Goal: Communication & Community: Answer question/provide support

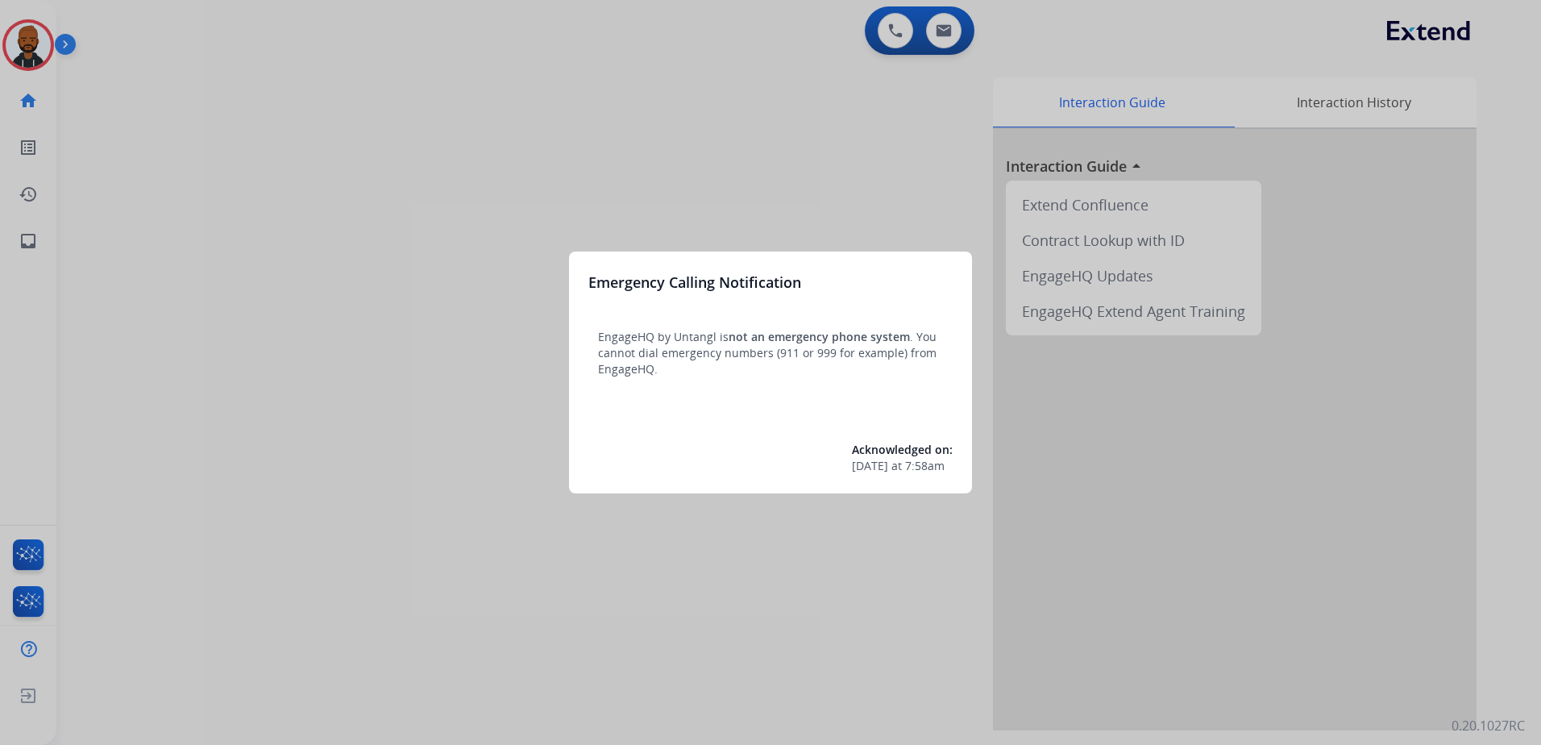
click at [340, 228] on div at bounding box center [770, 372] width 1541 height 745
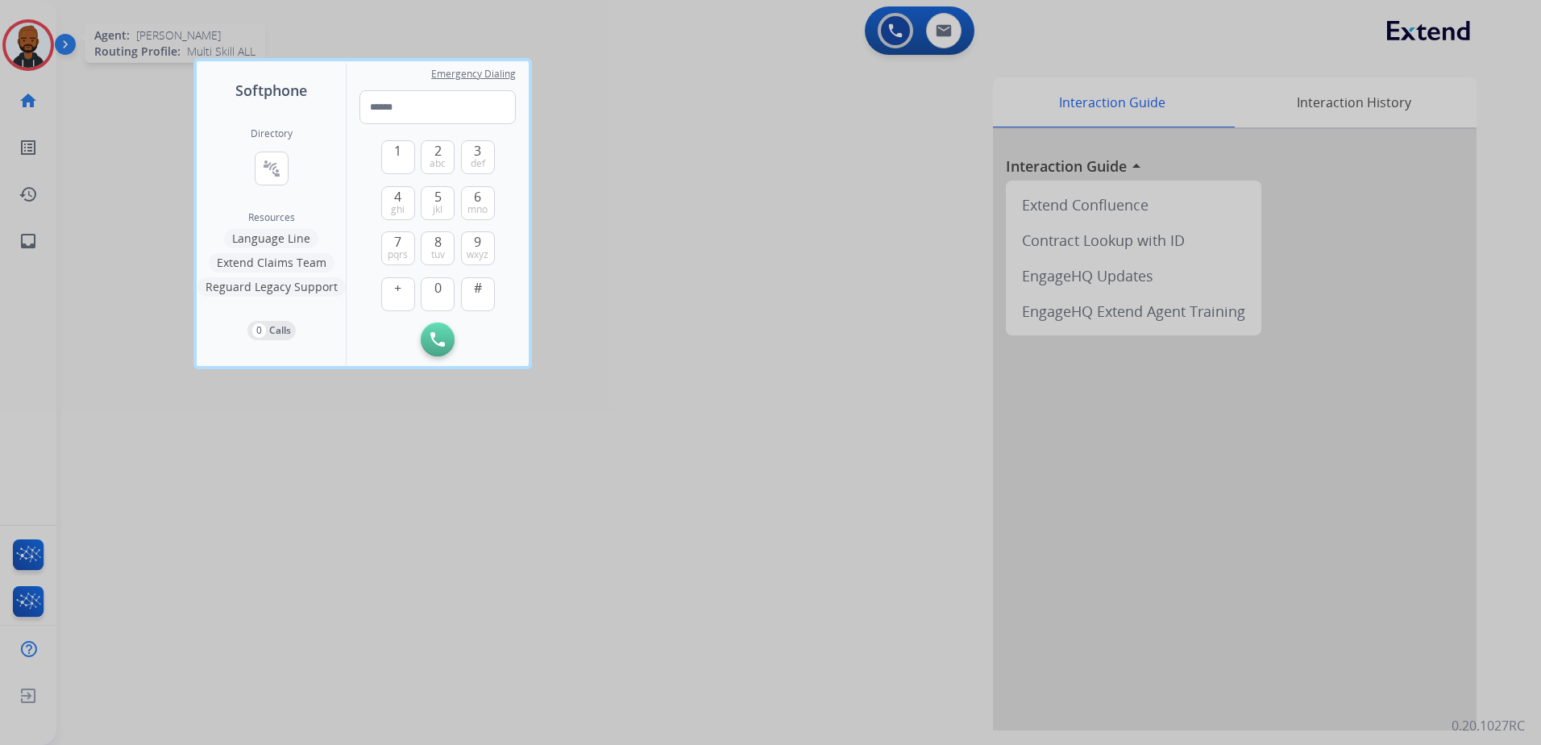
click at [27, 50] on div at bounding box center [770, 372] width 1541 height 745
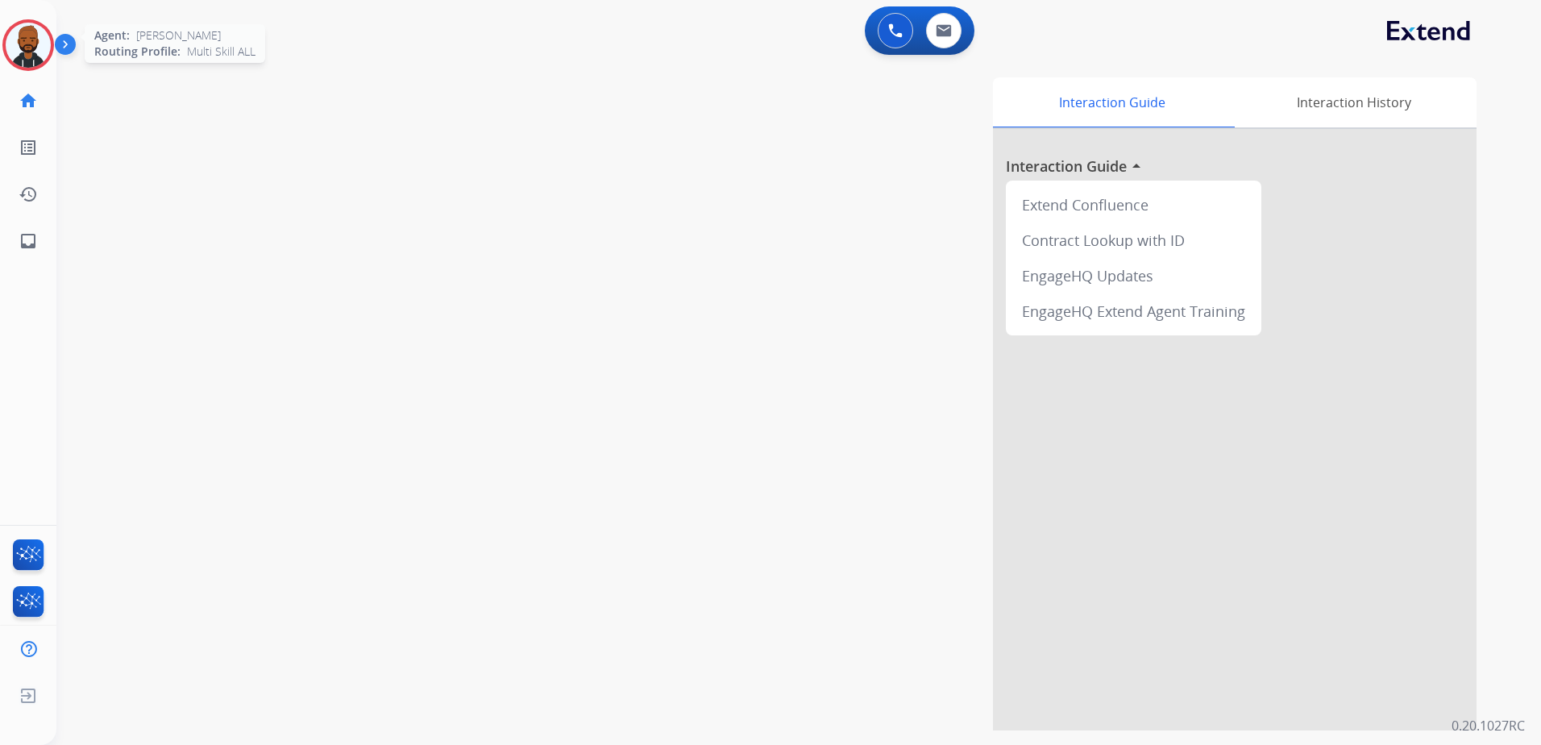
click at [18, 53] on img at bounding box center [28, 45] width 45 height 45
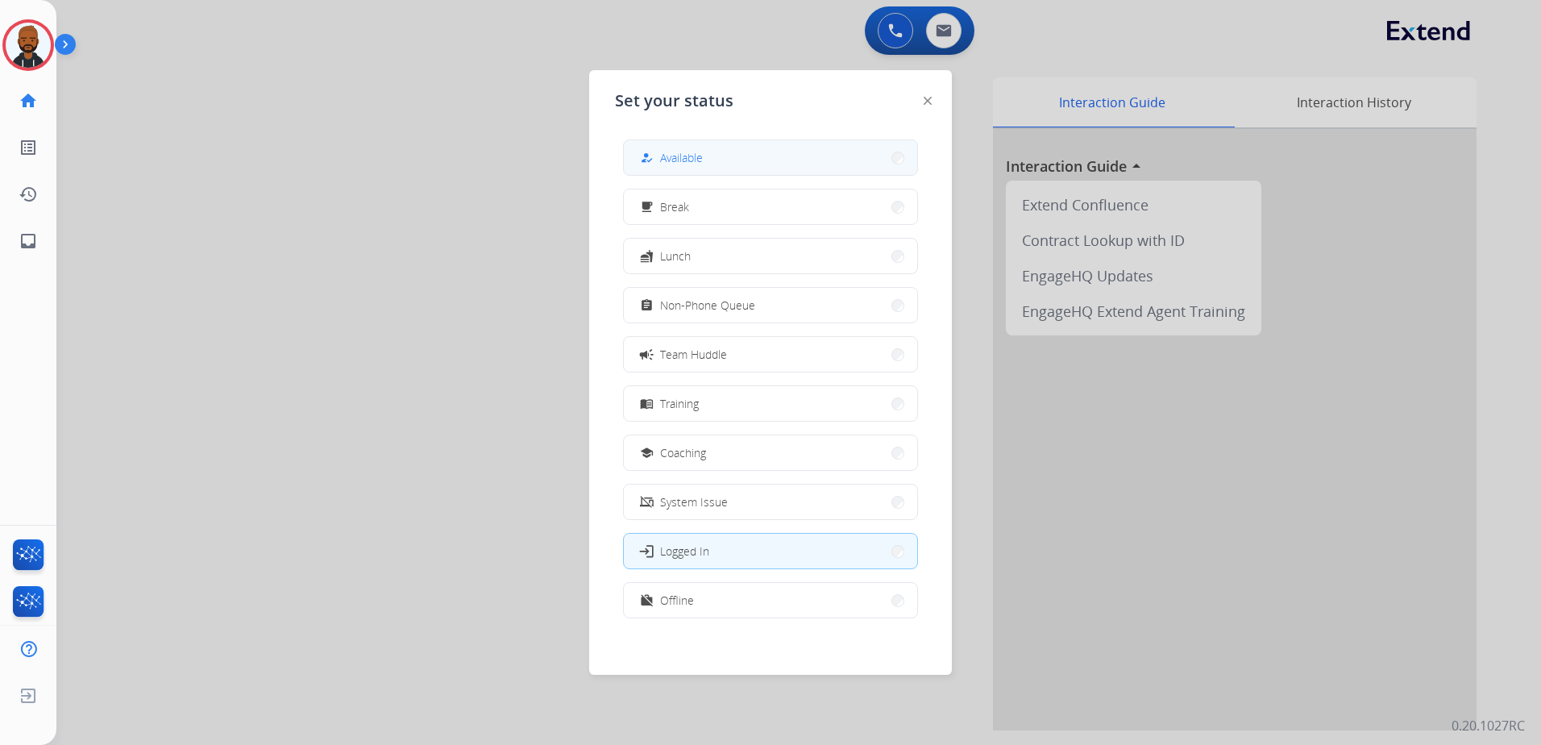
click at [669, 154] on span "Available" at bounding box center [681, 157] width 43 height 17
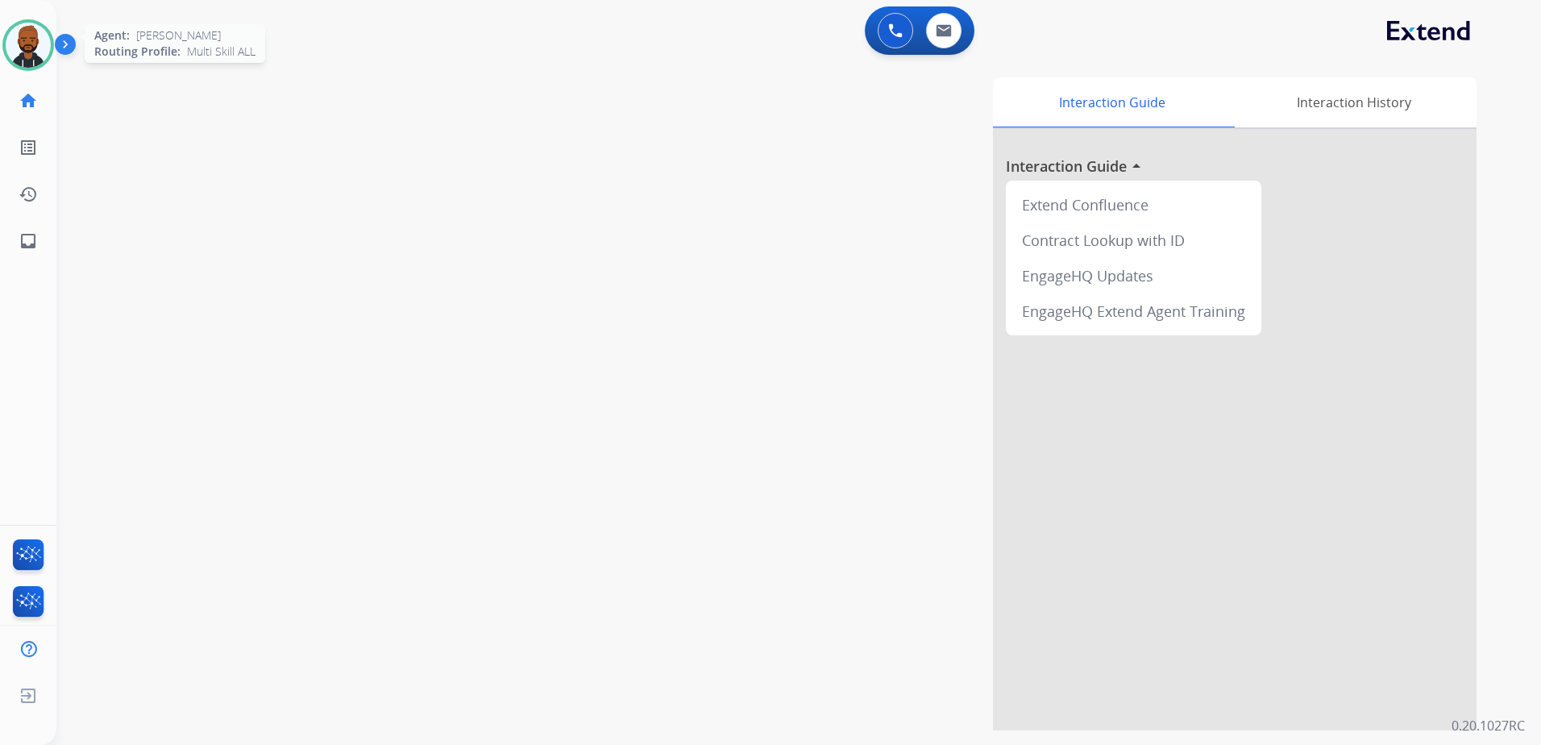
click at [19, 54] on img at bounding box center [28, 45] width 45 height 45
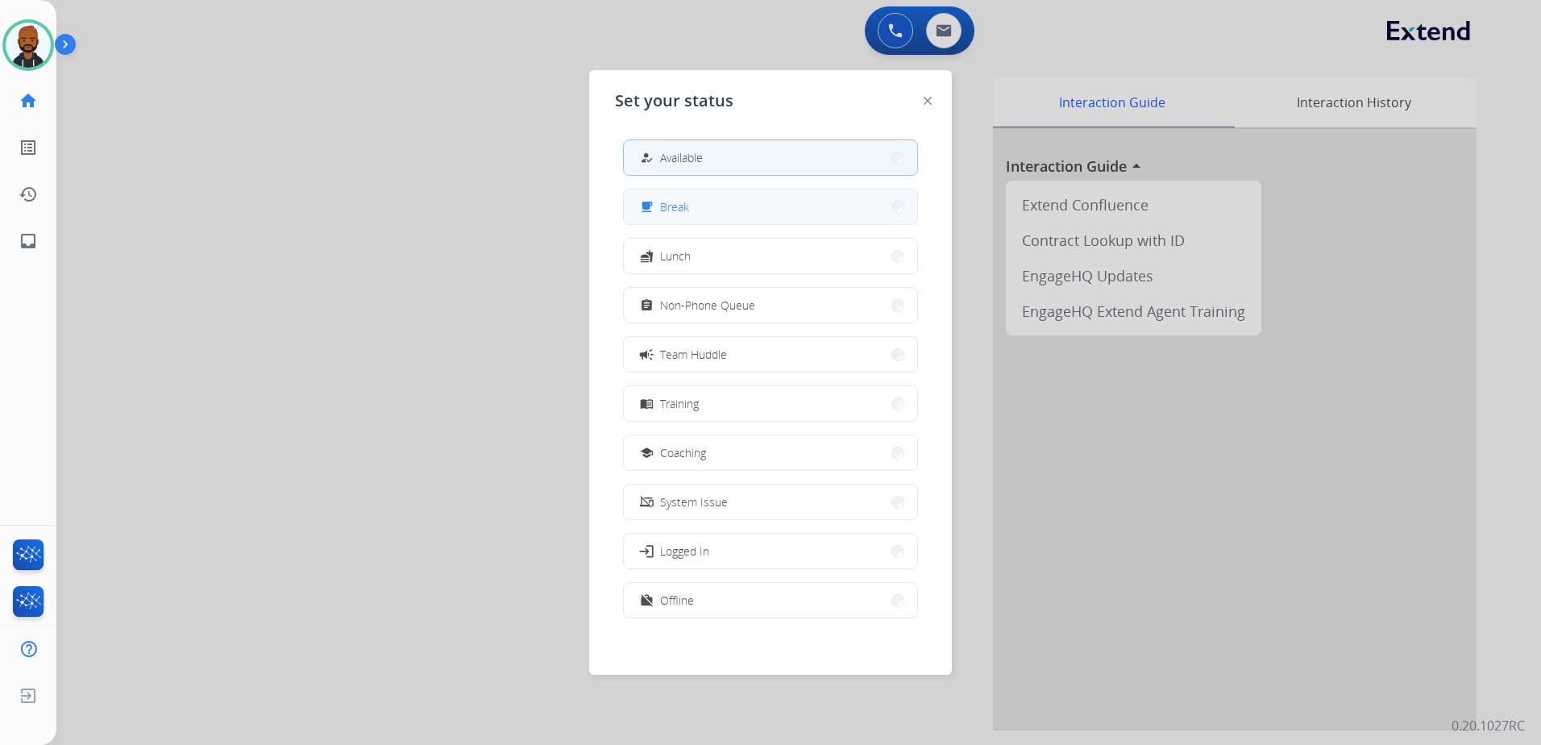
click at [737, 215] on button "free_breakfast Break" at bounding box center [770, 206] width 293 height 35
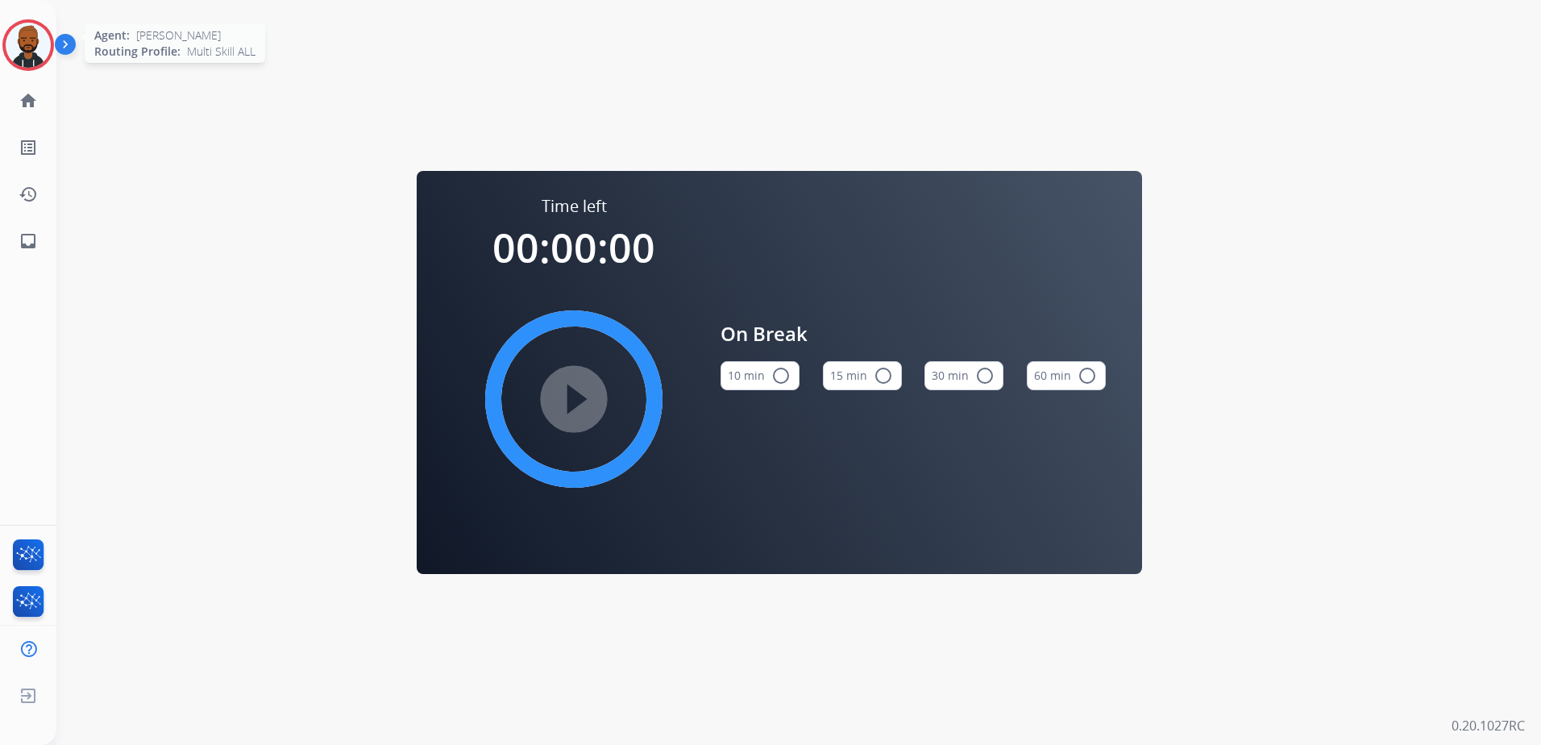
click at [12, 34] on img at bounding box center [28, 45] width 45 height 45
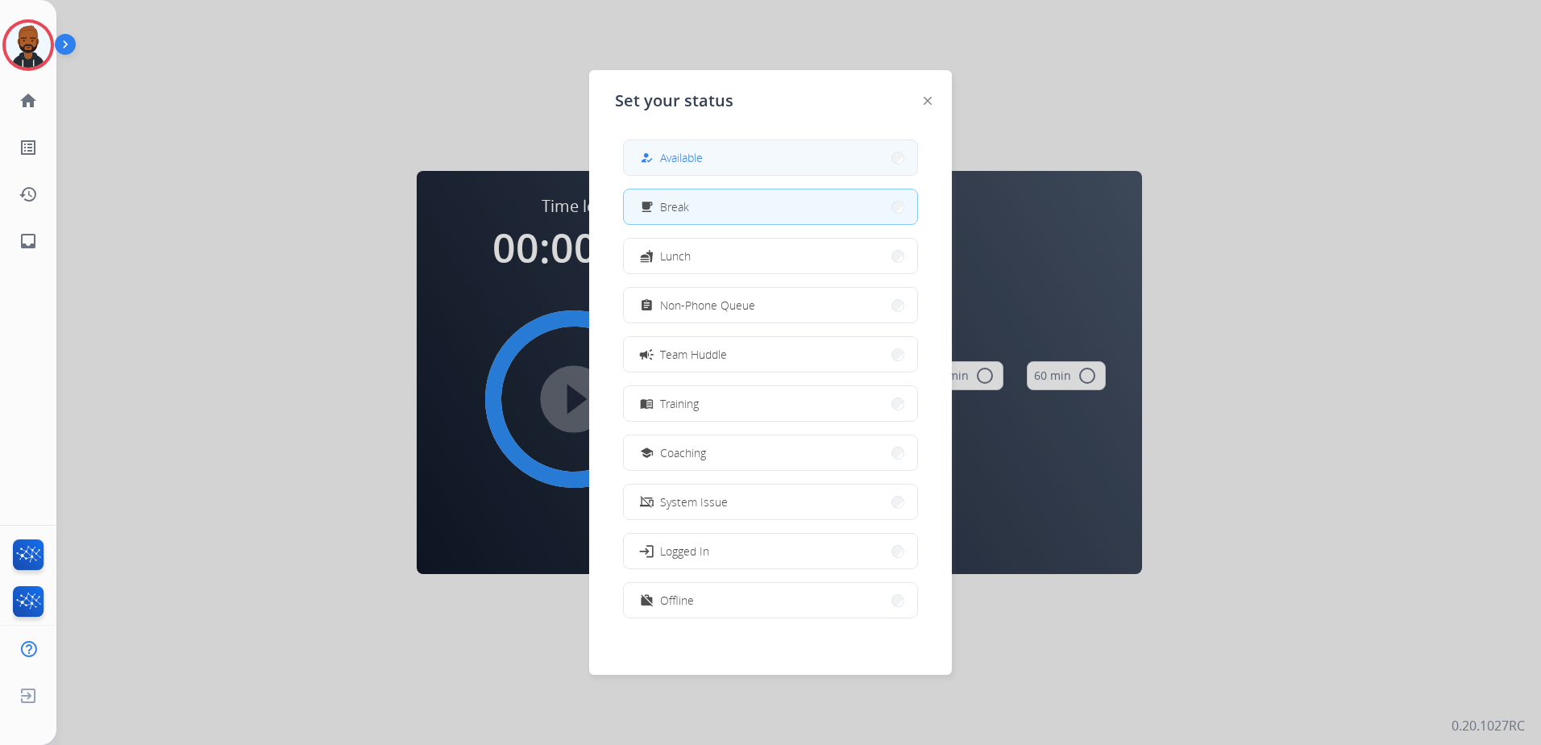
click at [663, 173] on button "how_to_reg Available" at bounding box center [770, 157] width 293 height 35
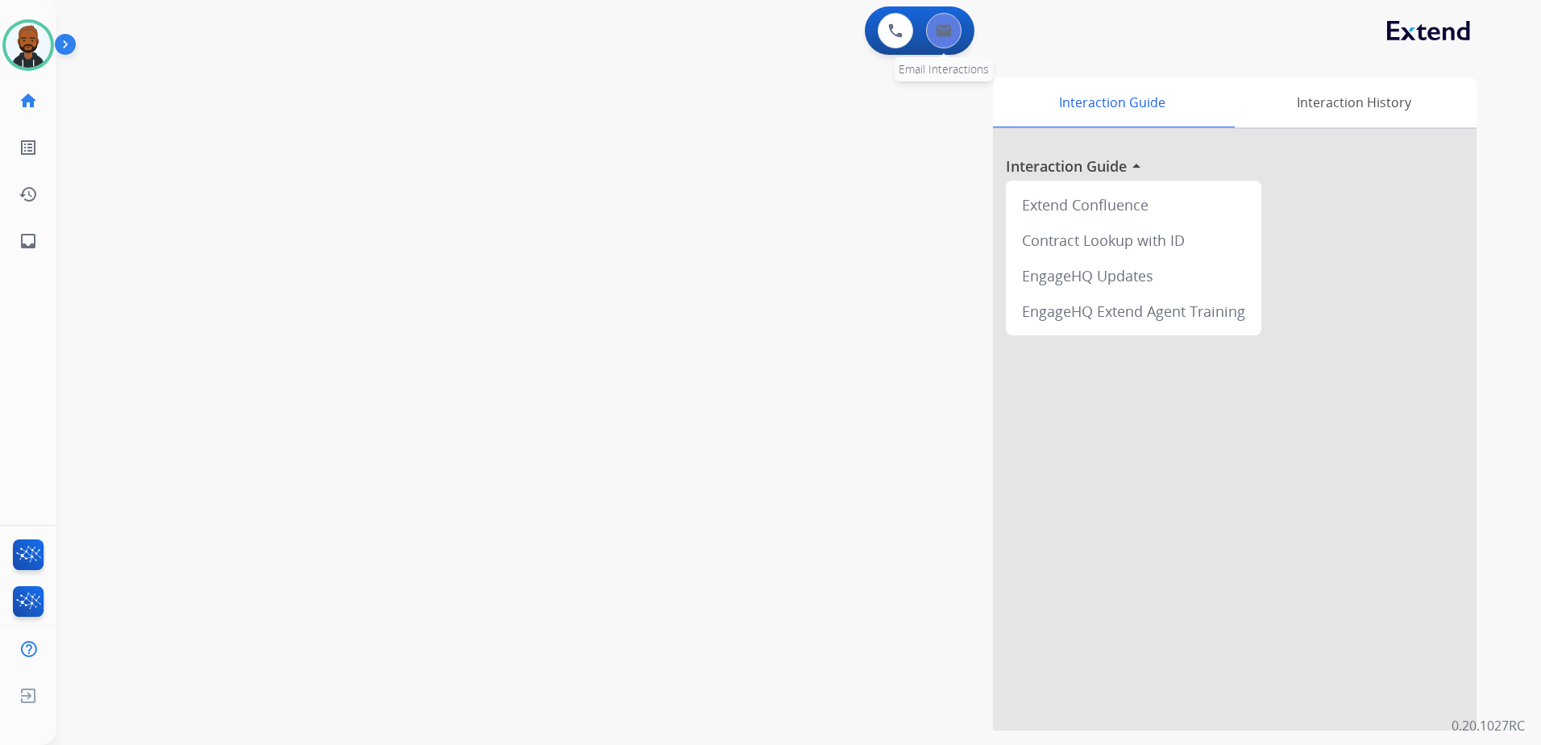
click at [957, 39] on button at bounding box center [943, 30] width 35 height 35
select select "**********"
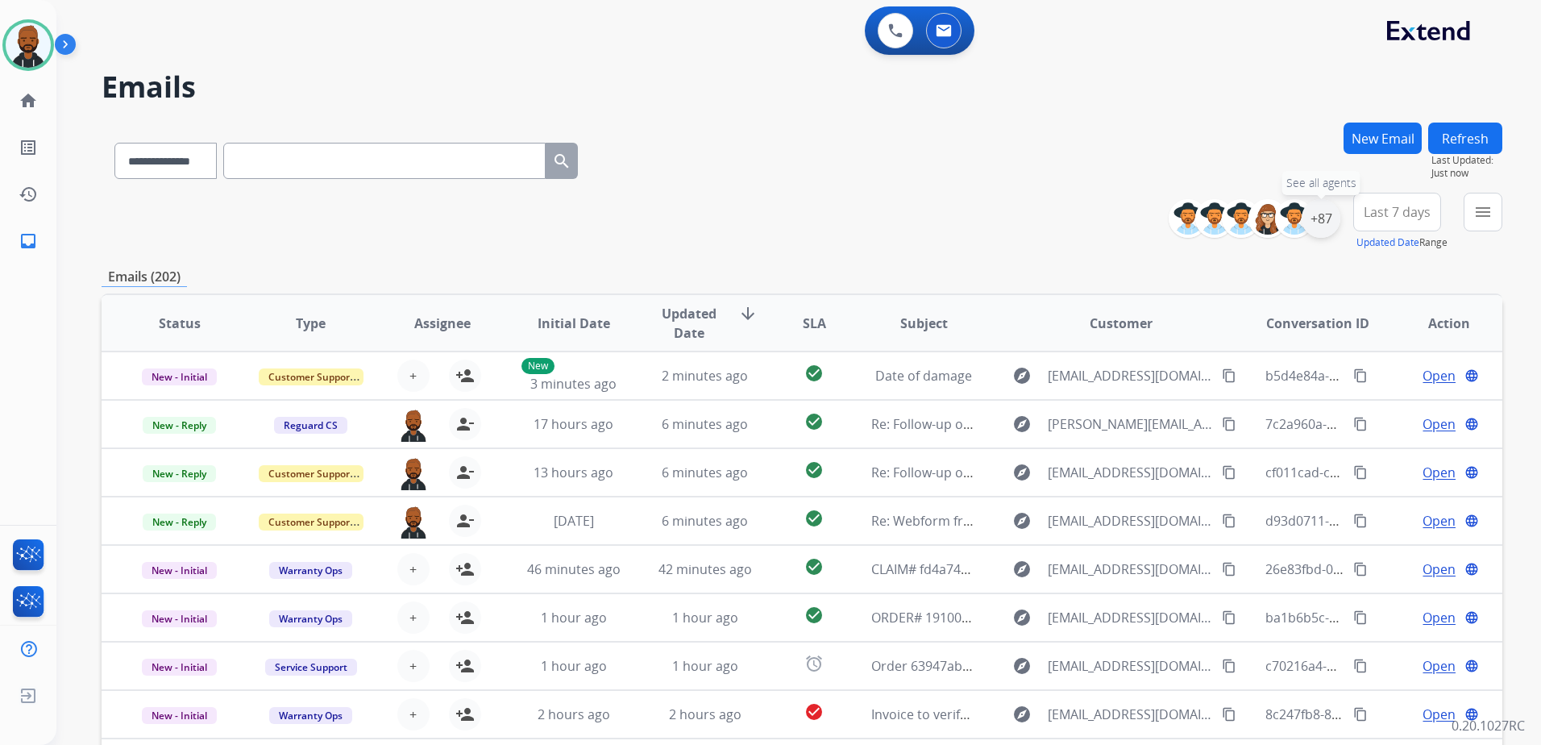
click at [1323, 214] on div "+87" at bounding box center [1321, 218] width 39 height 39
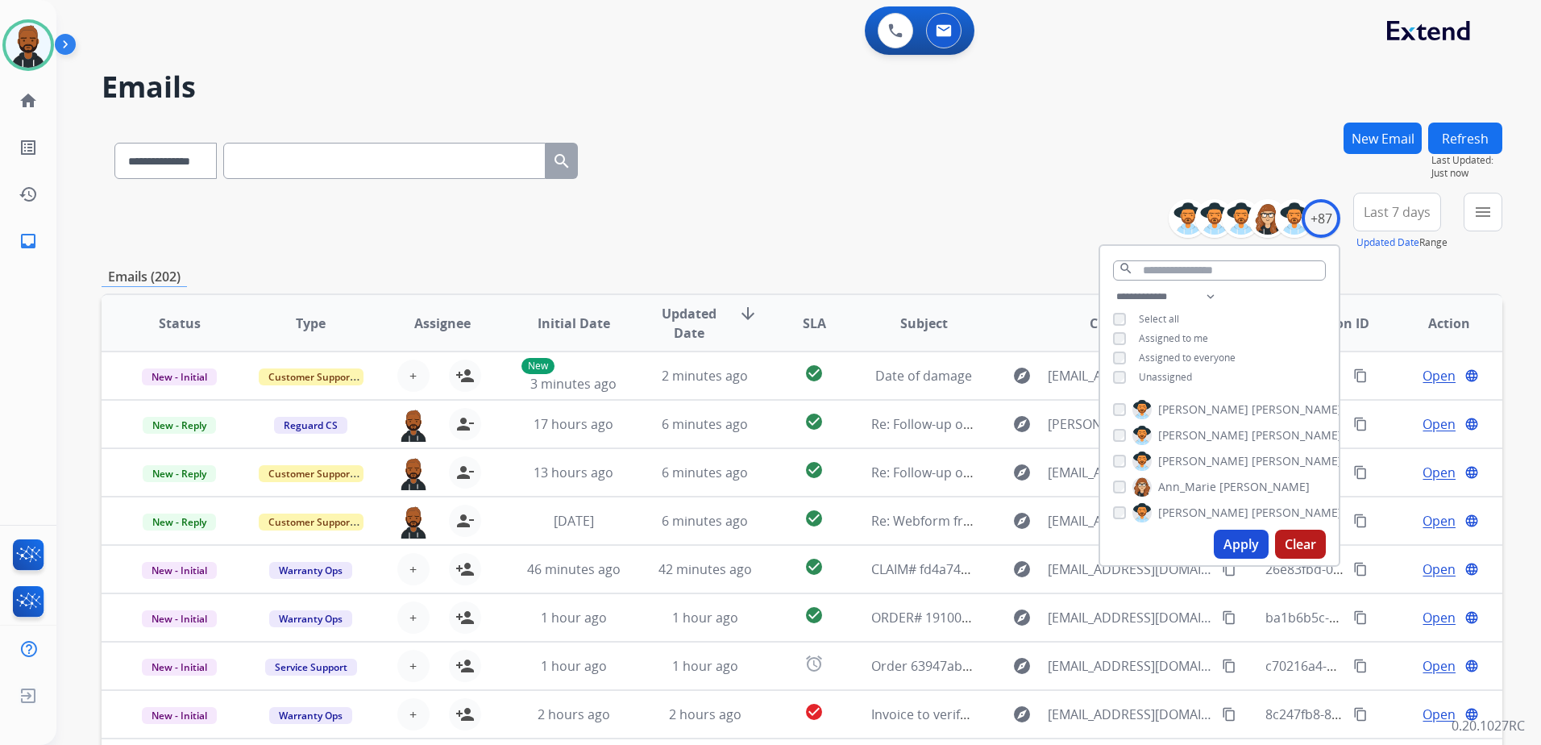
click at [1218, 535] on button "Apply" at bounding box center [1241, 544] width 55 height 29
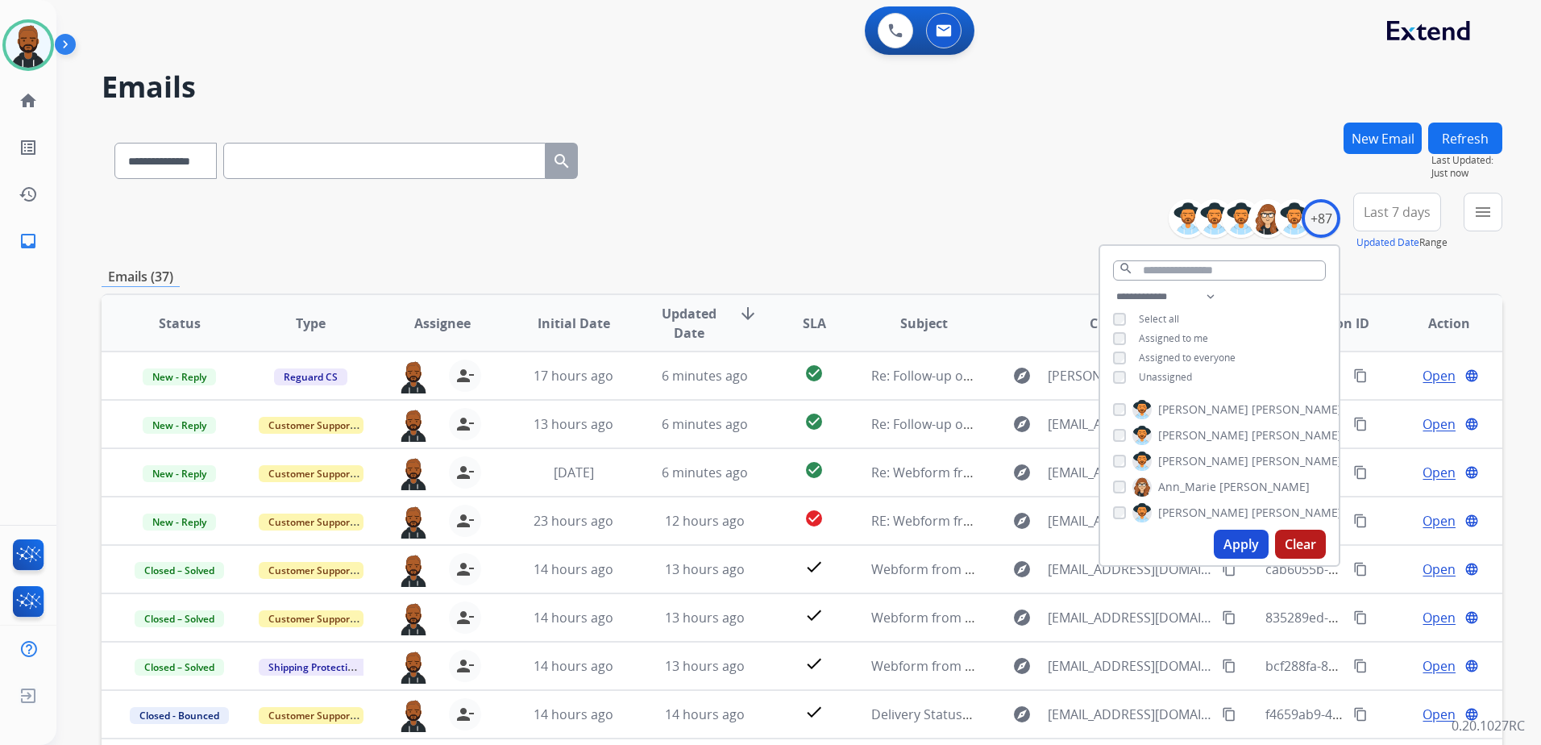
click at [1062, 141] on div "**********" at bounding box center [802, 158] width 1401 height 70
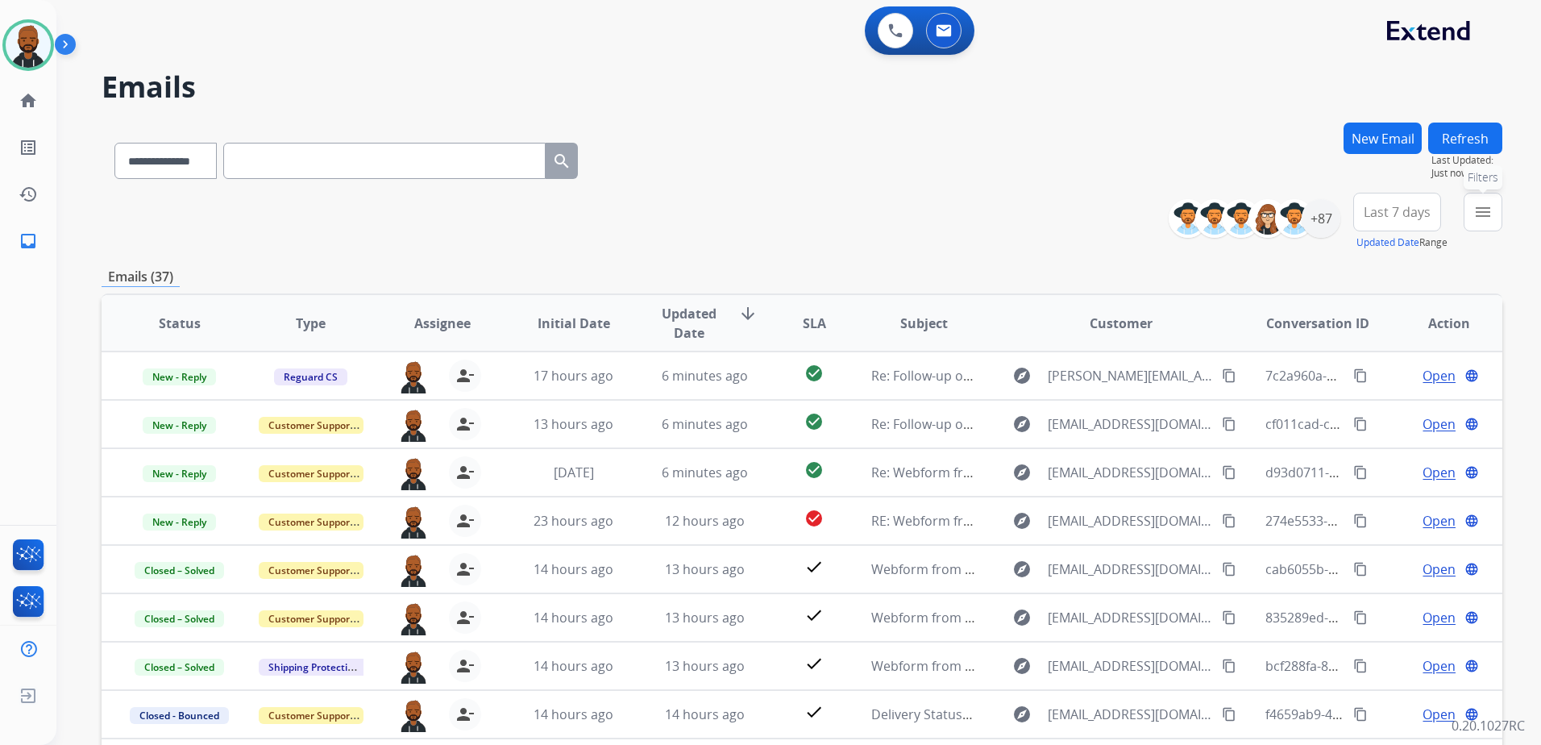
click at [1488, 215] on mat-icon "menu" at bounding box center [1482, 211] width 19 height 19
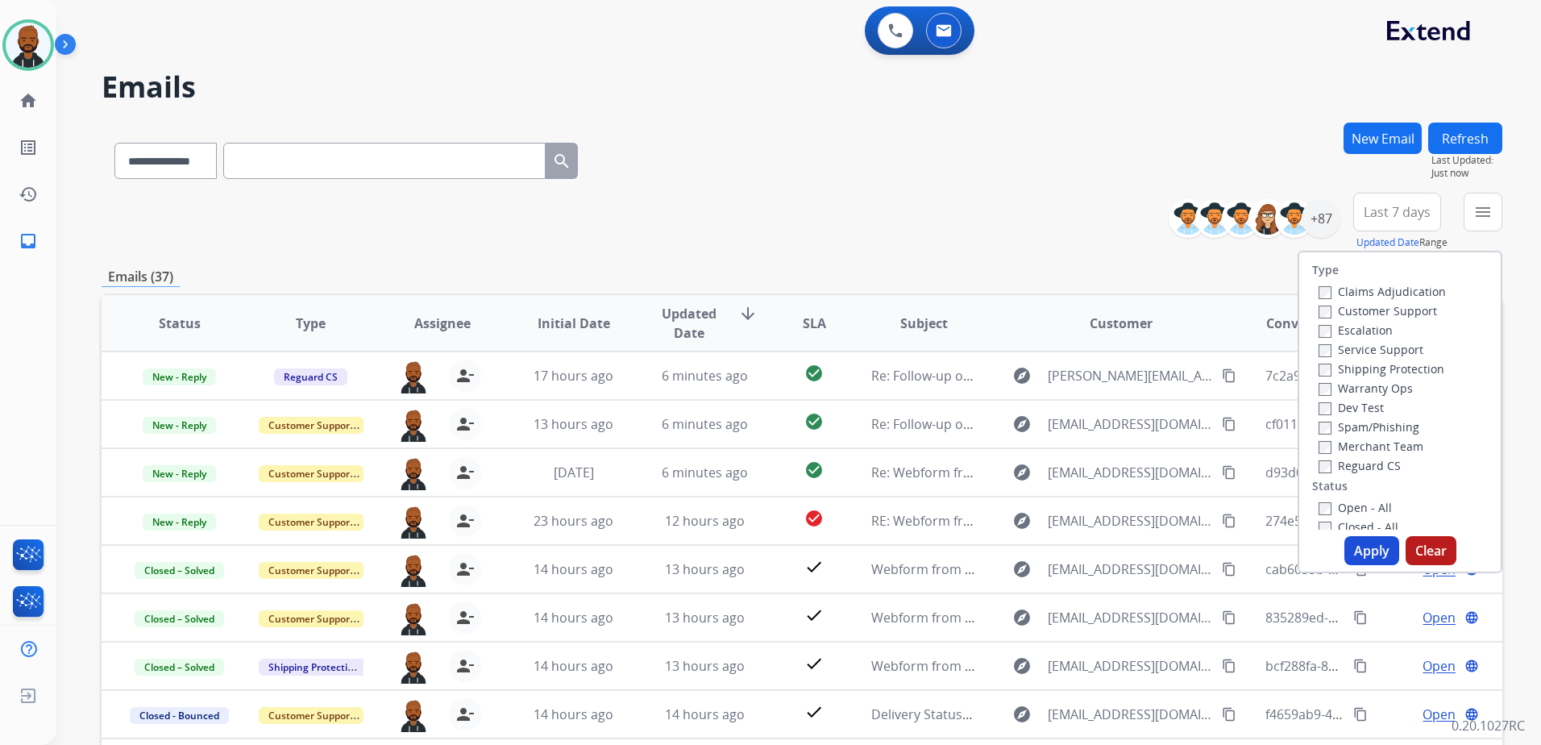
click at [1321, 508] on label "Open - All" at bounding box center [1355, 507] width 73 height 15
click at [1375, 554] on button "Apply" at bounding box center [1371, 550] width 55 height 29
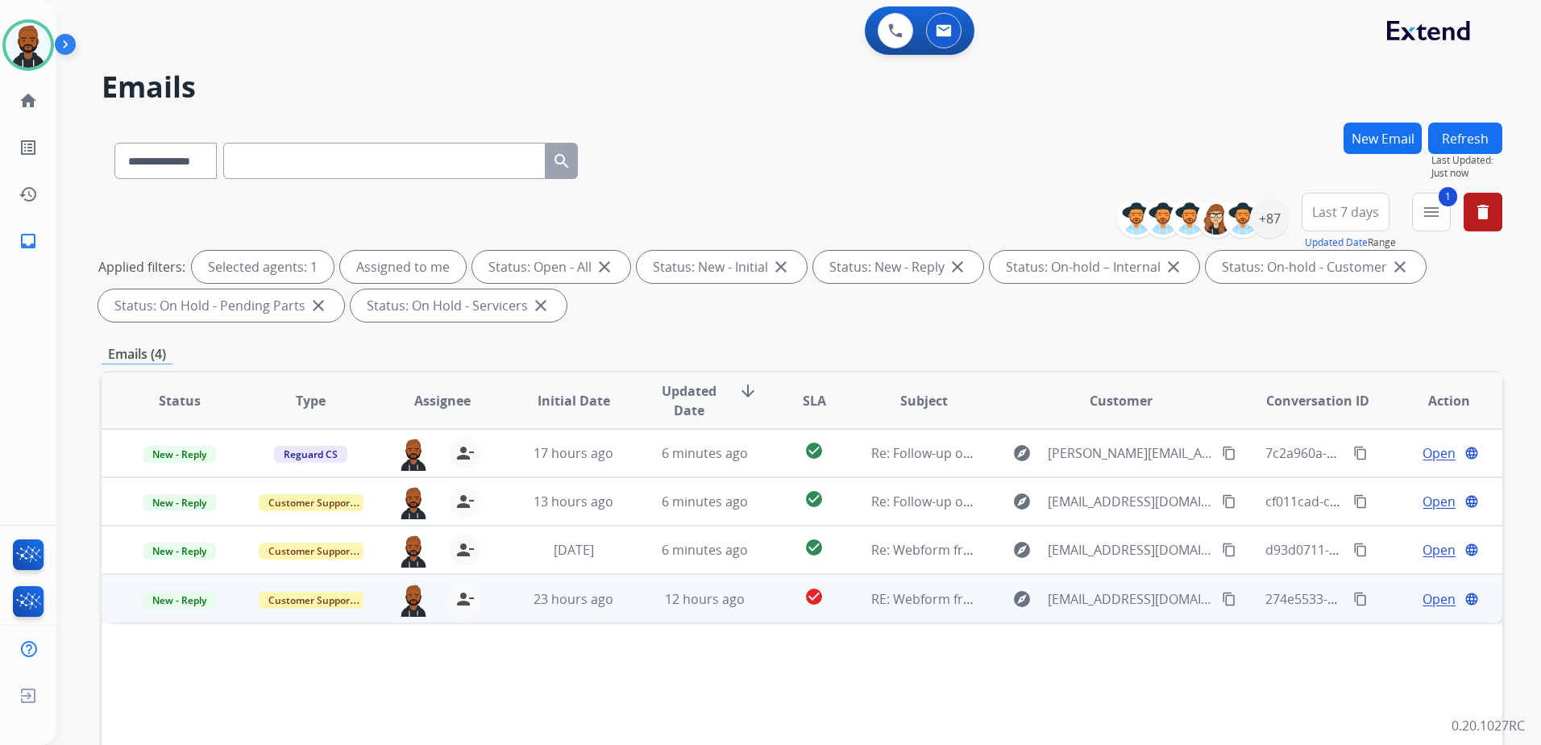
click at [1423, 599] on span "Open" at bounding box center [1439, 598] width 33 height 19
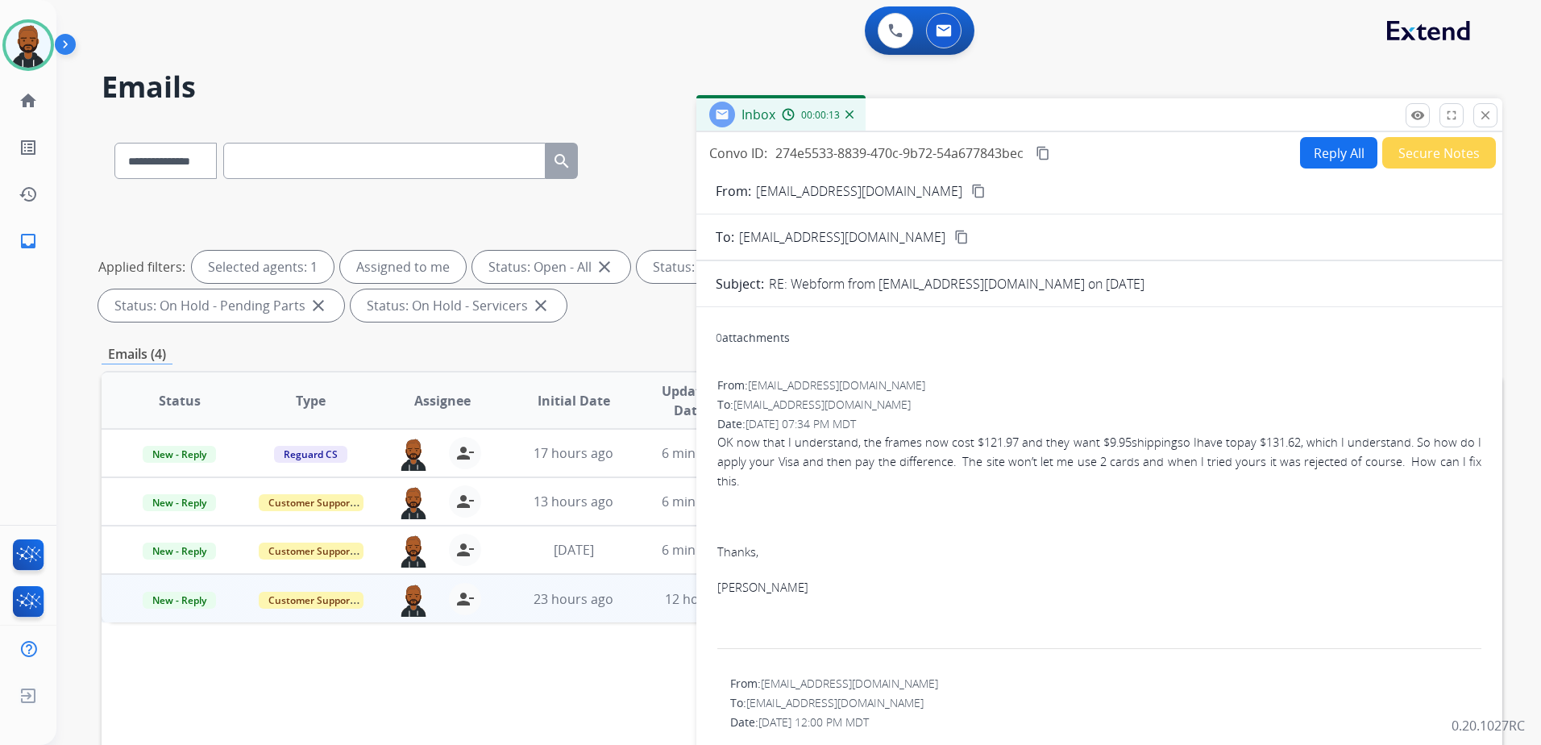
click at [1330, 154] on button "Reply All" at bounding box center [1338, 152] width 77 height 31
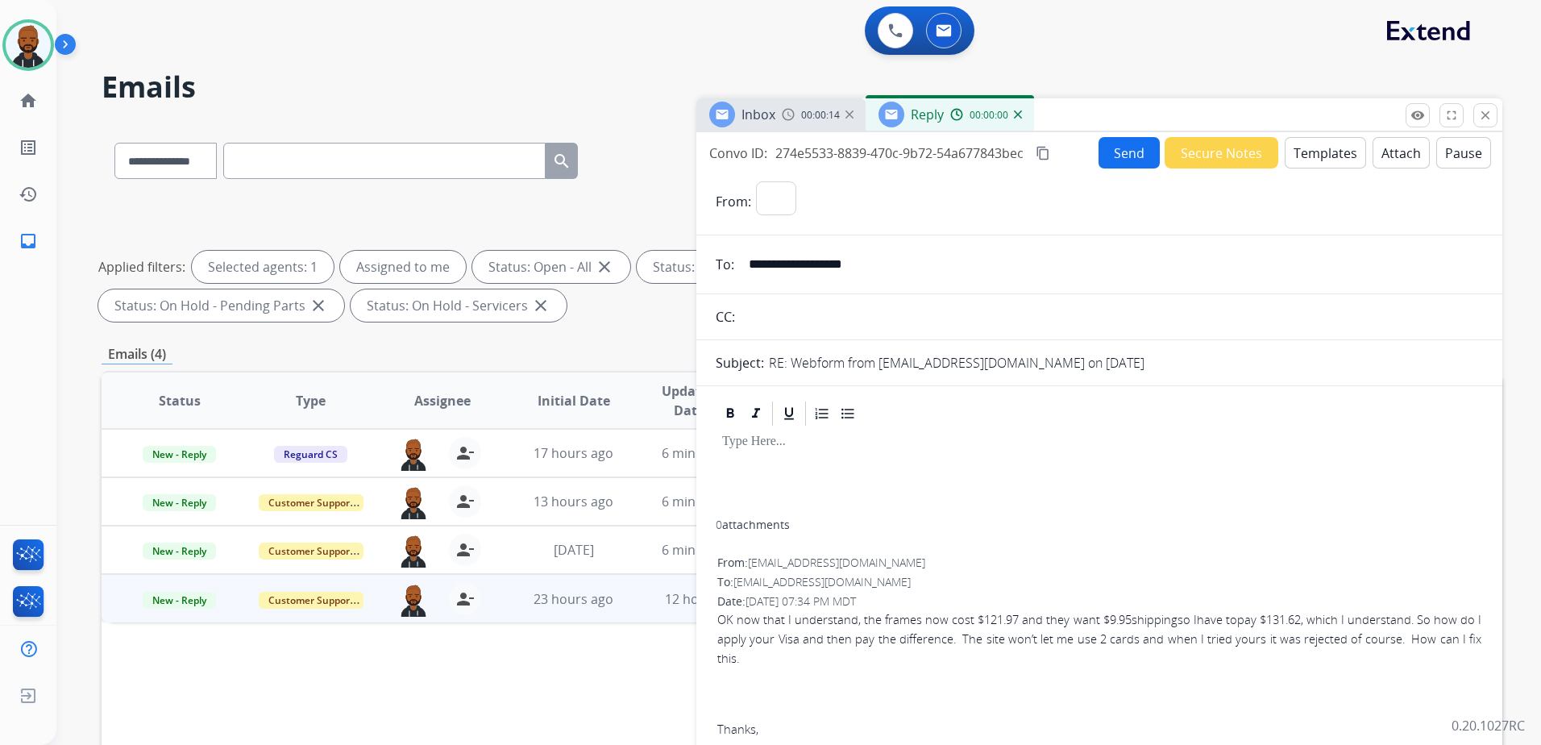
select select "**********"
click at [1311, 150] on button "Templates" at bounding box center [1325, 152] width 81 height 31
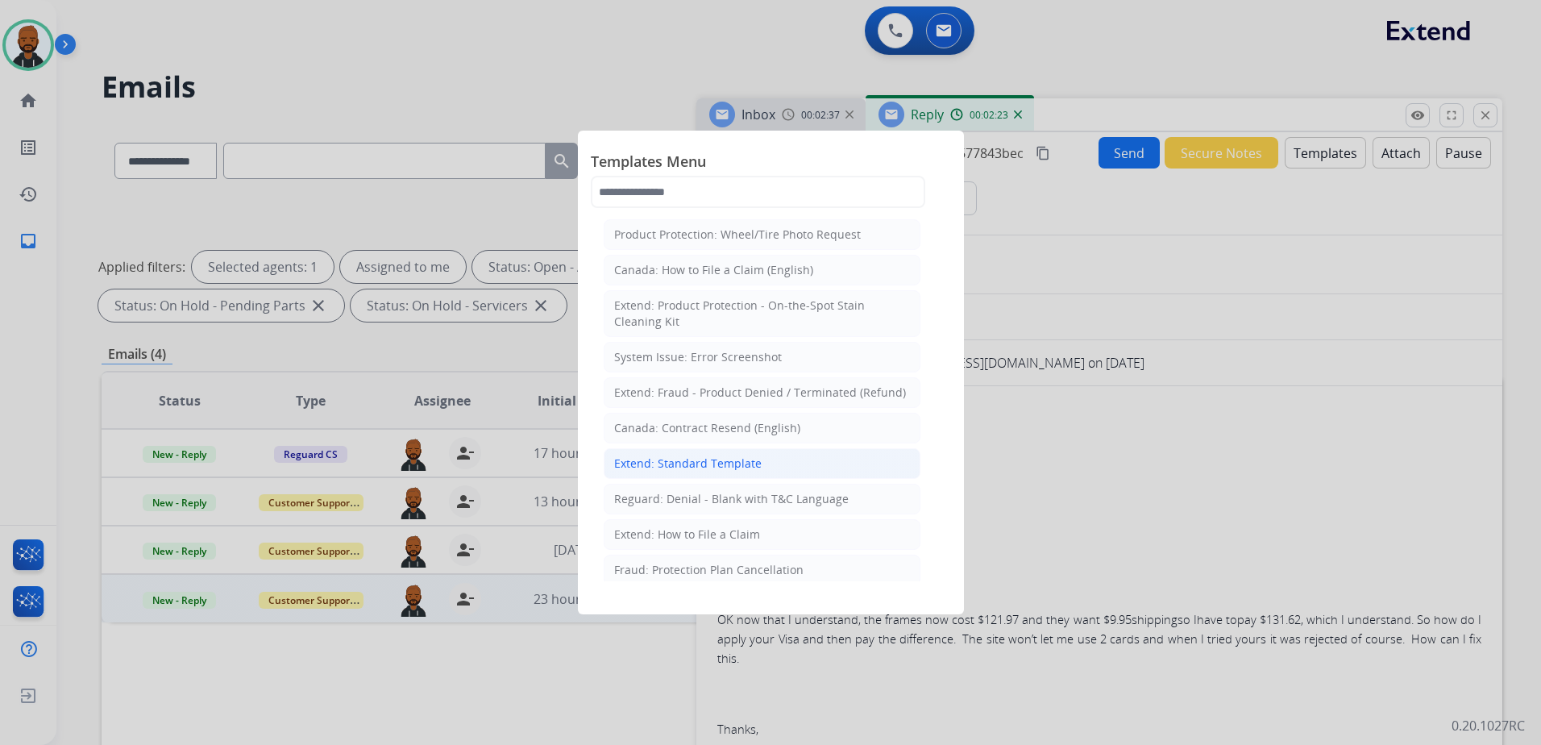
click at [762, 459] on li "Extend: Standard Template" at bounding box center [762, 463] width 317 height 31
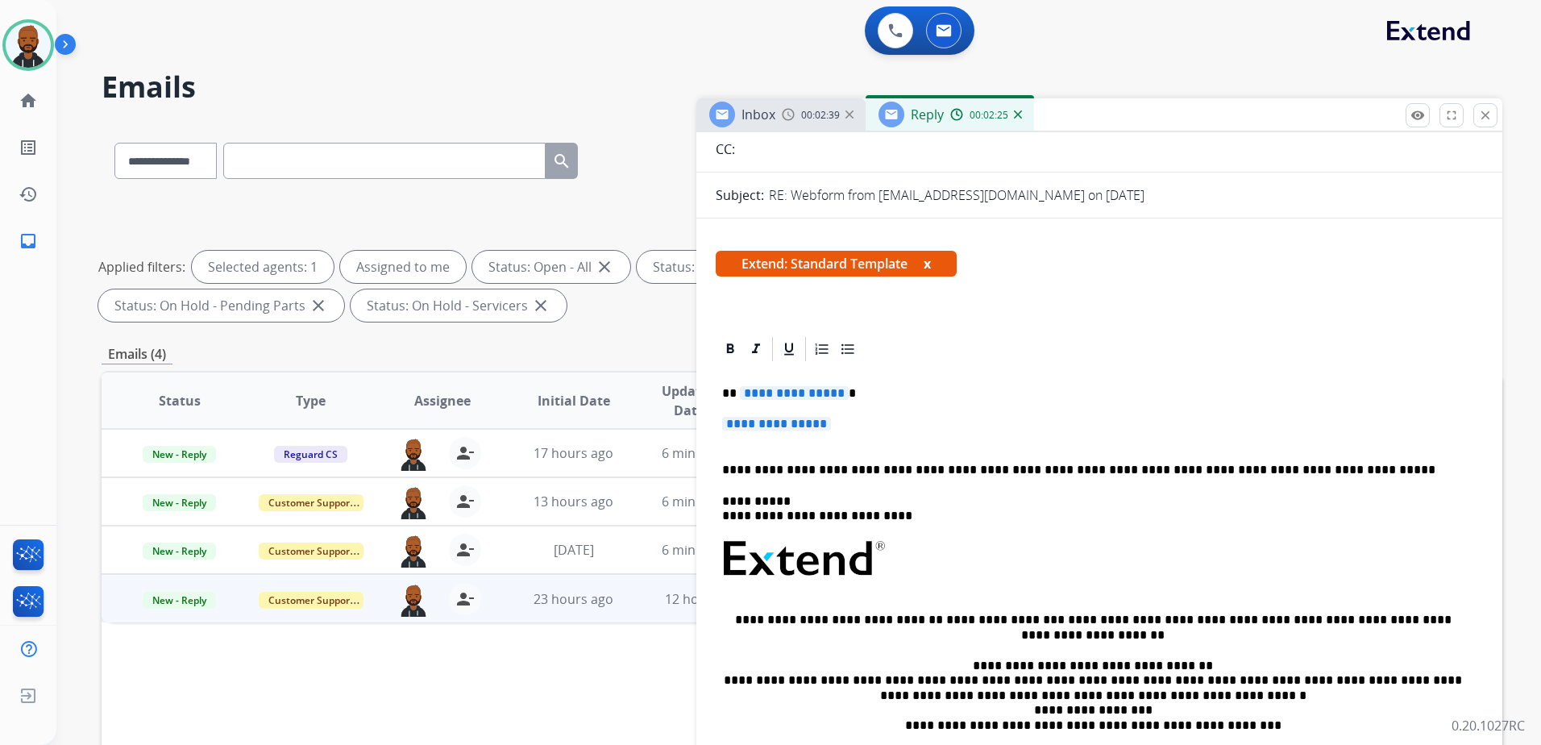
scroll to position [161, 0]
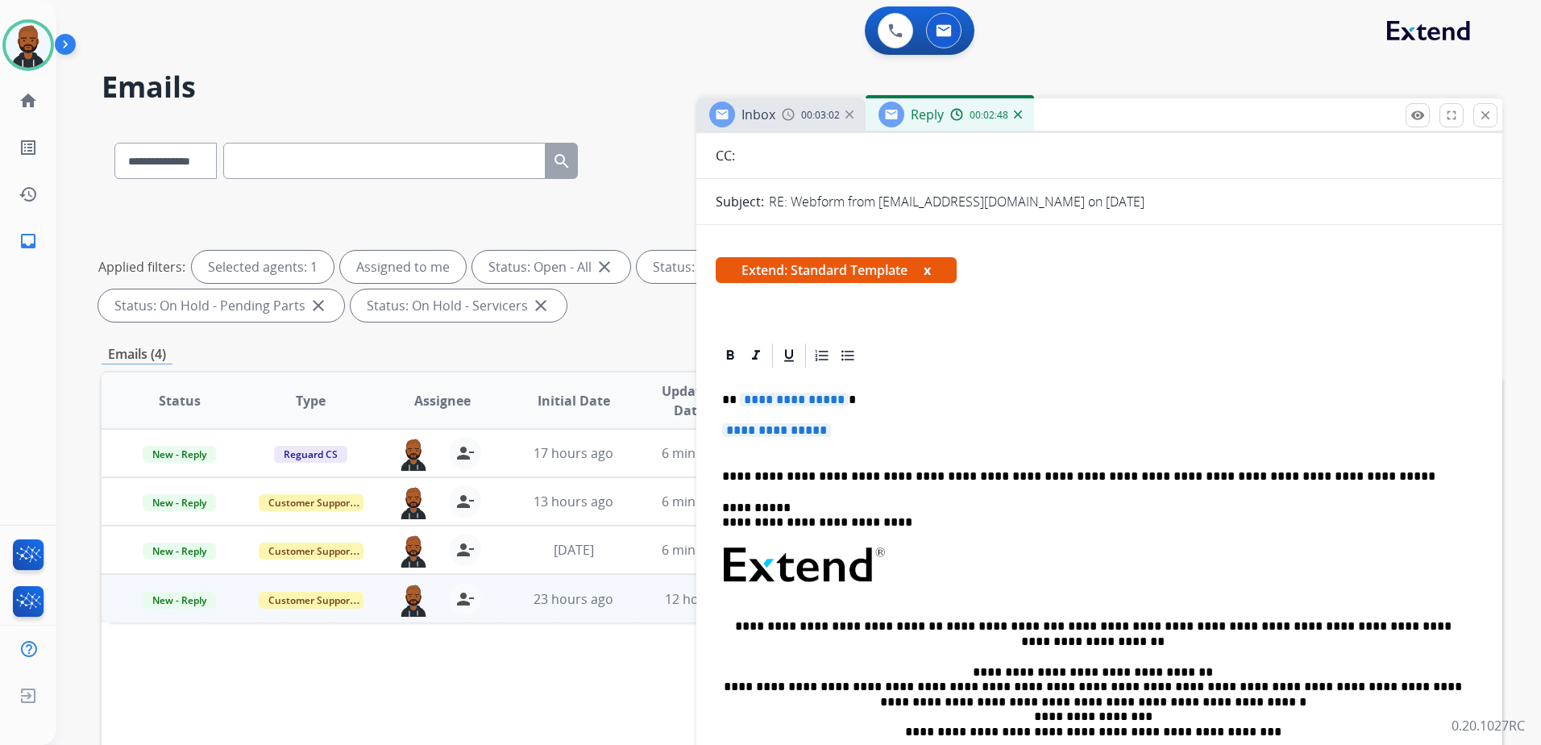
click at [777, 112] on div "Inbox 00:03:02" at bounding box center [780, 114] width 169 height 32
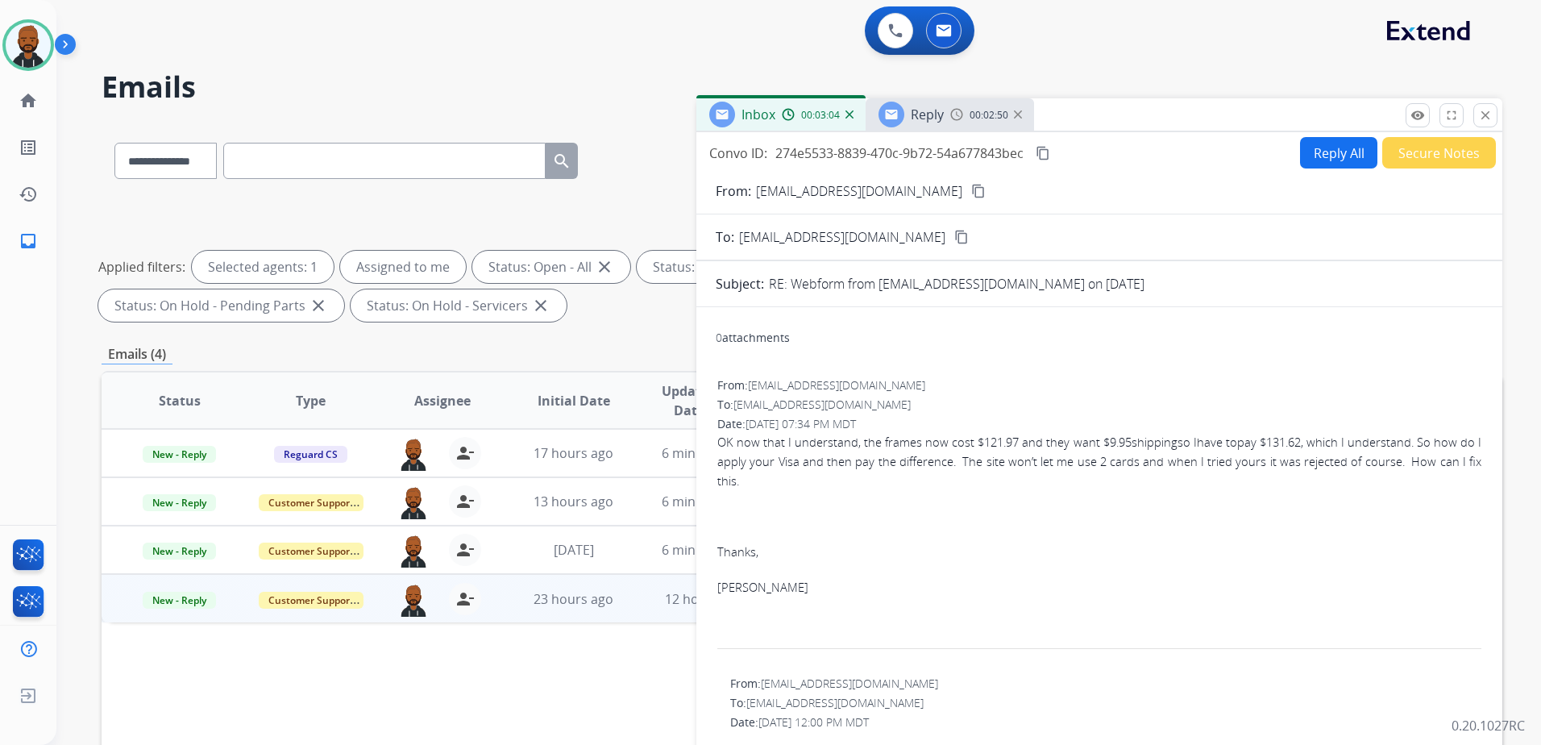
click at [969, 187] on button "content_copy" at bounding box center [978, 190] width 19 height 19
click at [971, 196] on mat-icon "content_copy" at bounding box center [978, 191] width 15 height 15
click at [979, 120] on span "00:04:38" at bounding box center [989, 115] width 39 height 13
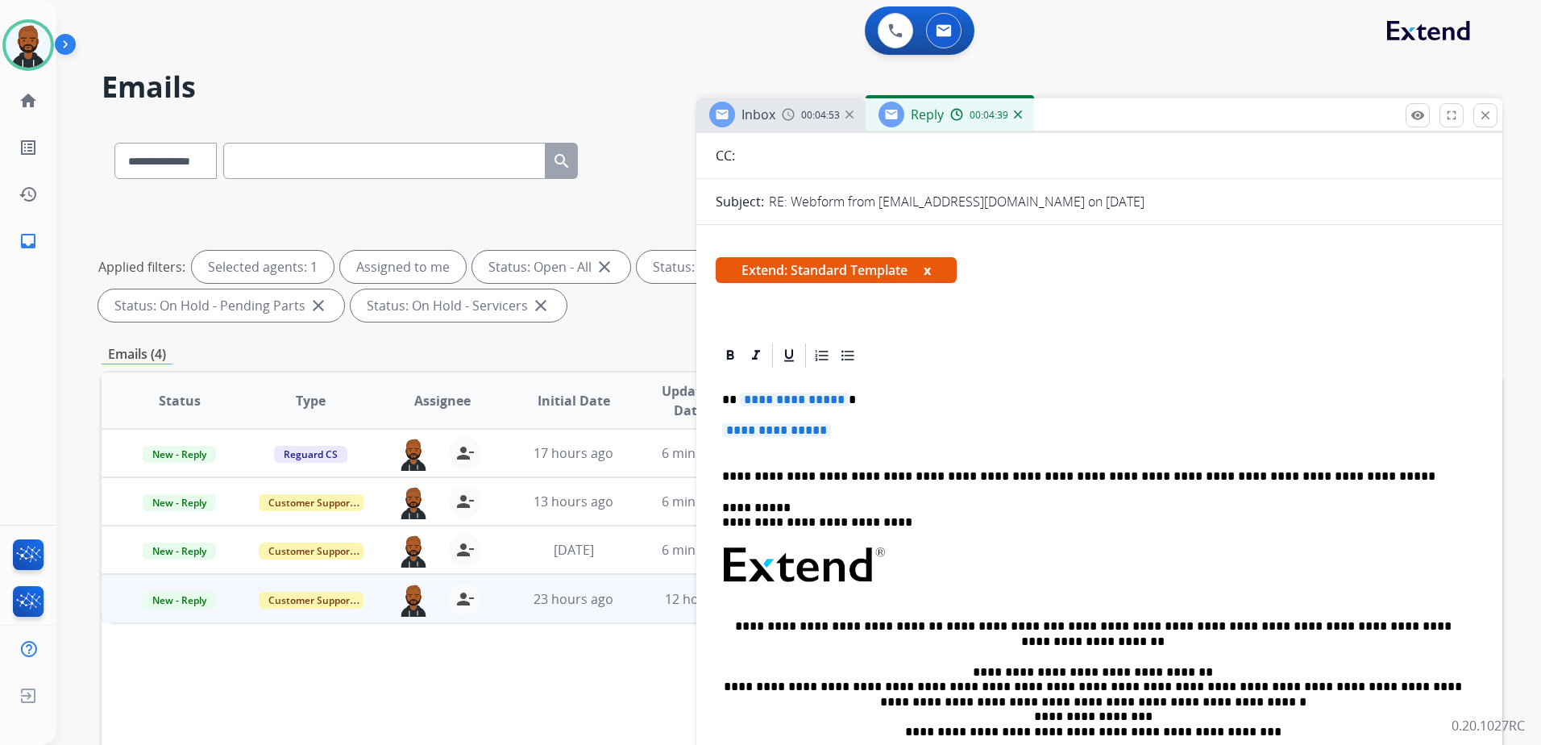
click at [825, 404] on span "**********" at bounding box center [794, 400] width 109 height 14
click at [802, 435] on span "**********" at bounding box center [776, 430] width 109 height 14
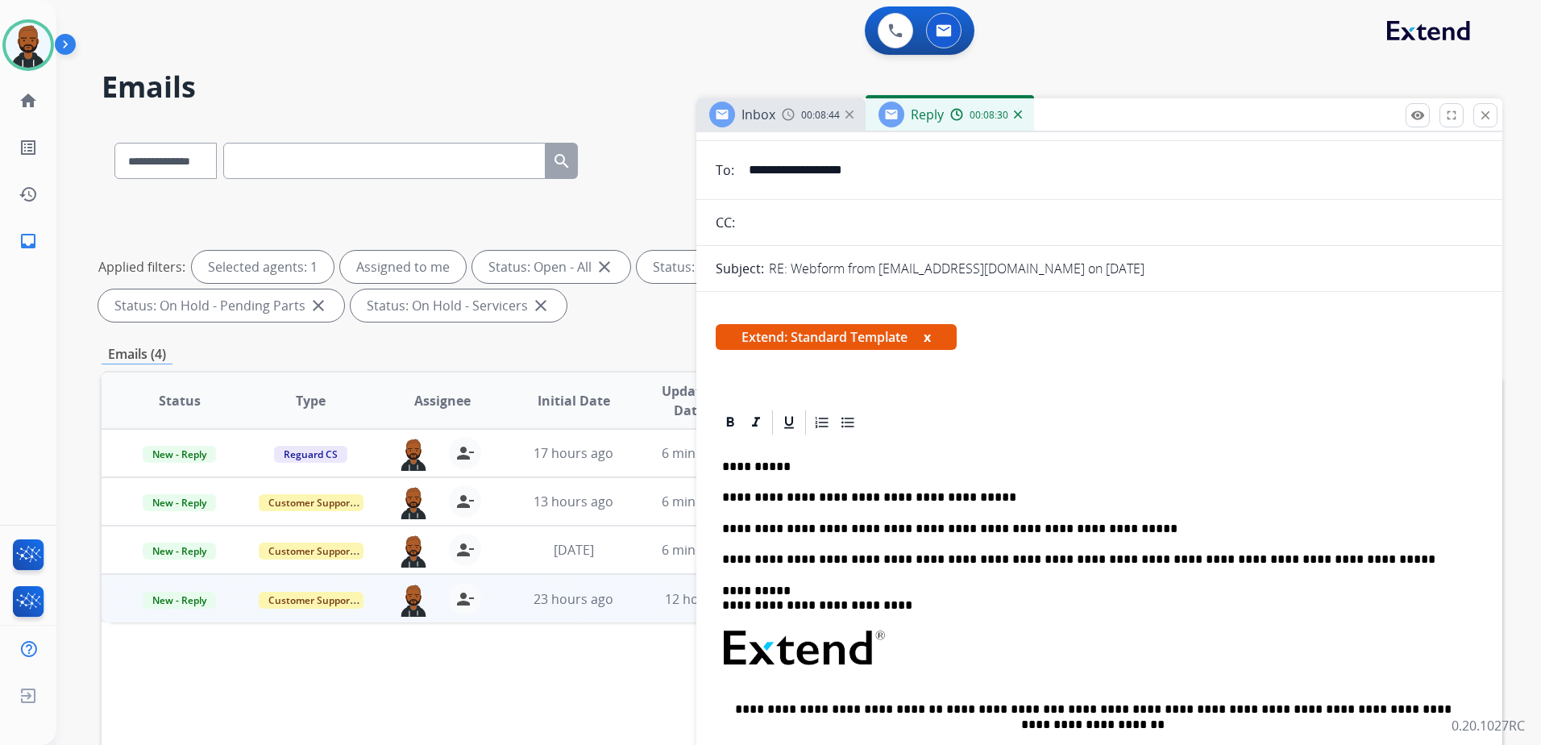
scroll to position [0, 0]
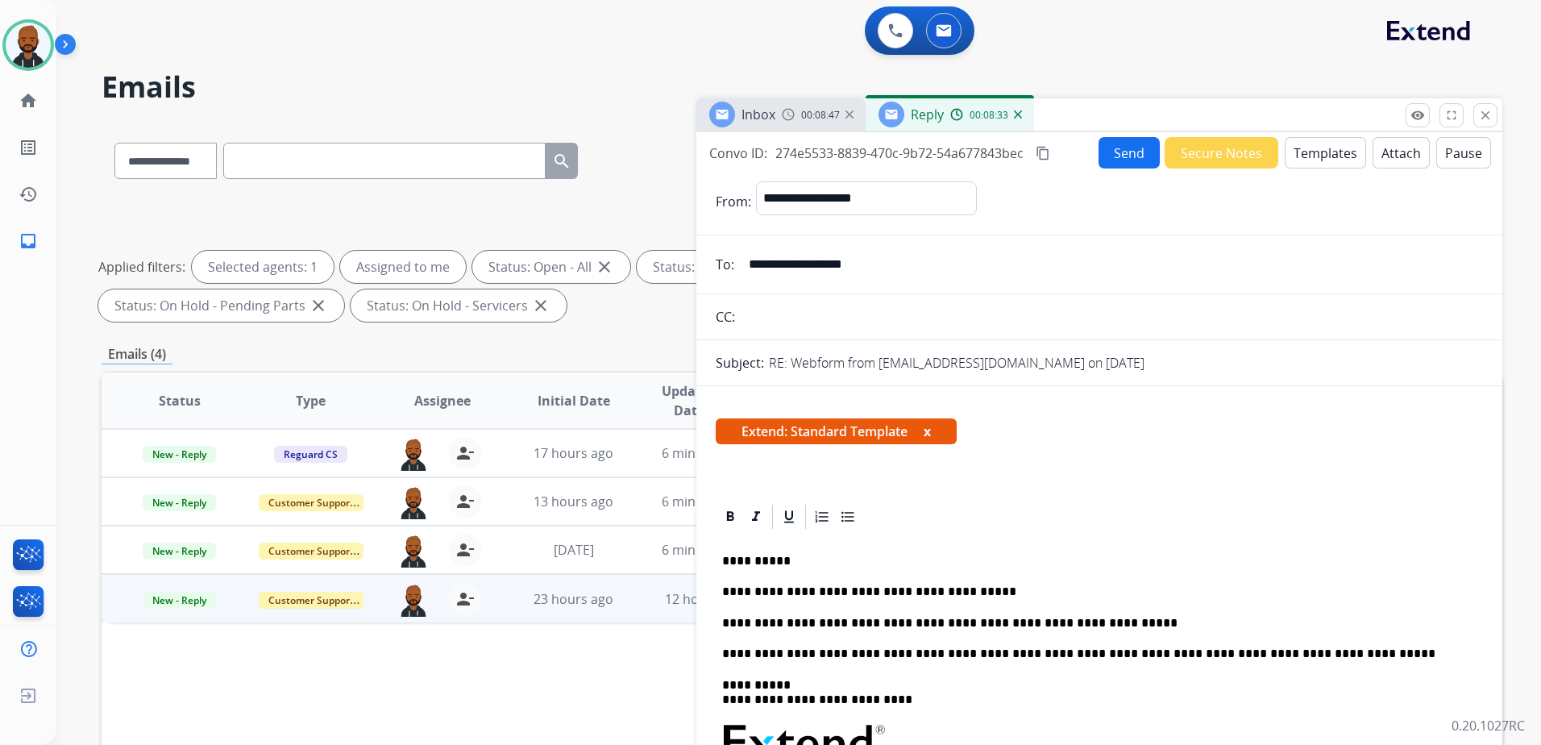
click at [1044, 155] on mat-icon "content_copy" at bounding box center [1043, 153] width 15 height 15
click at [1100, 158] on button "Send" at bounding box center [1129, 152] width 61 height 31
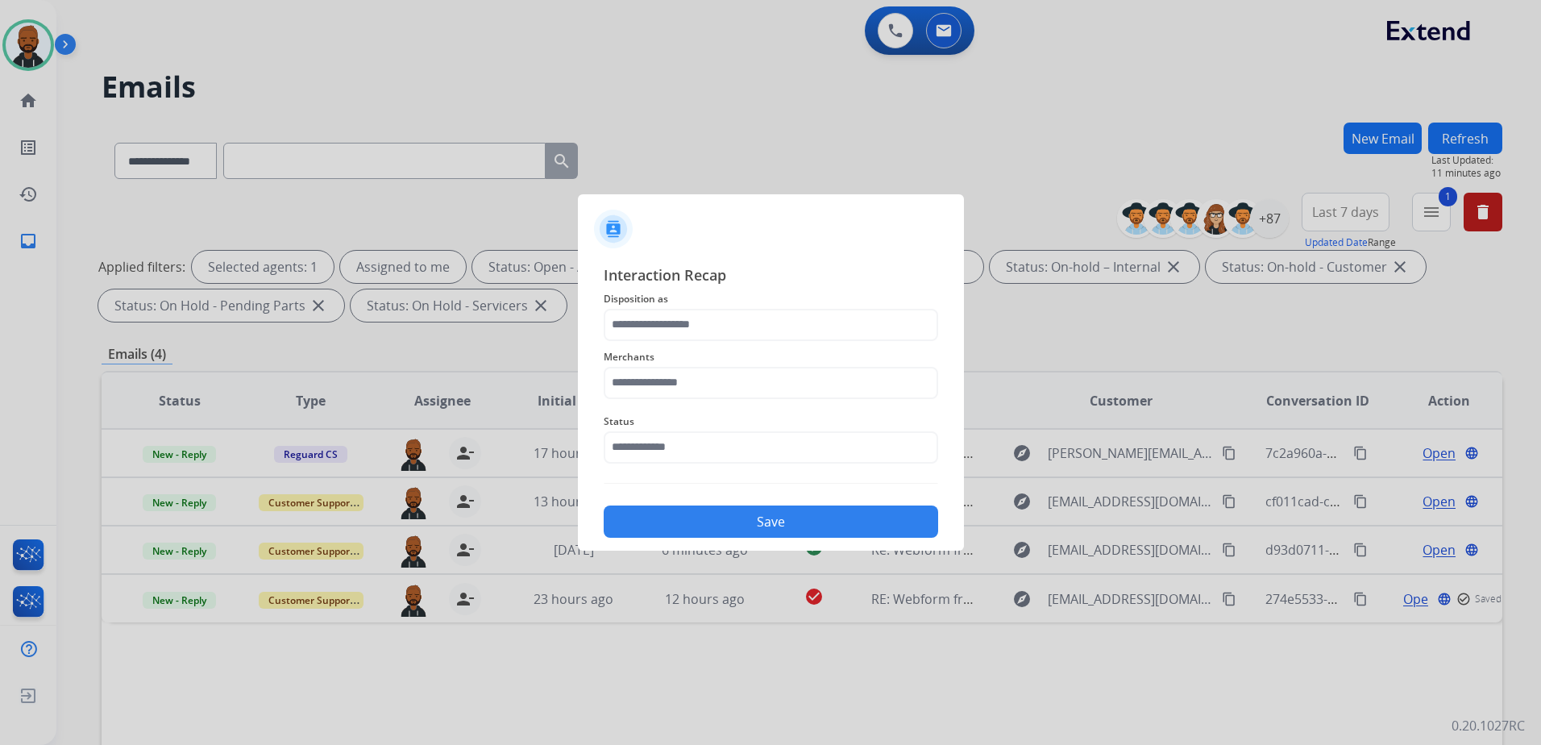
drag, startPoint x: 761, startPoint y: 304, endPoint x: 758, endPoint y: 312, distance: 8.4
click at [759, 311] on div "Interaction Recap Disposition as Merchants Status Save" at bounding box center [771, 401] width 334 height 275
click at [754, 330] on input "text" at bounding box center [771, 325] width 334 height 32
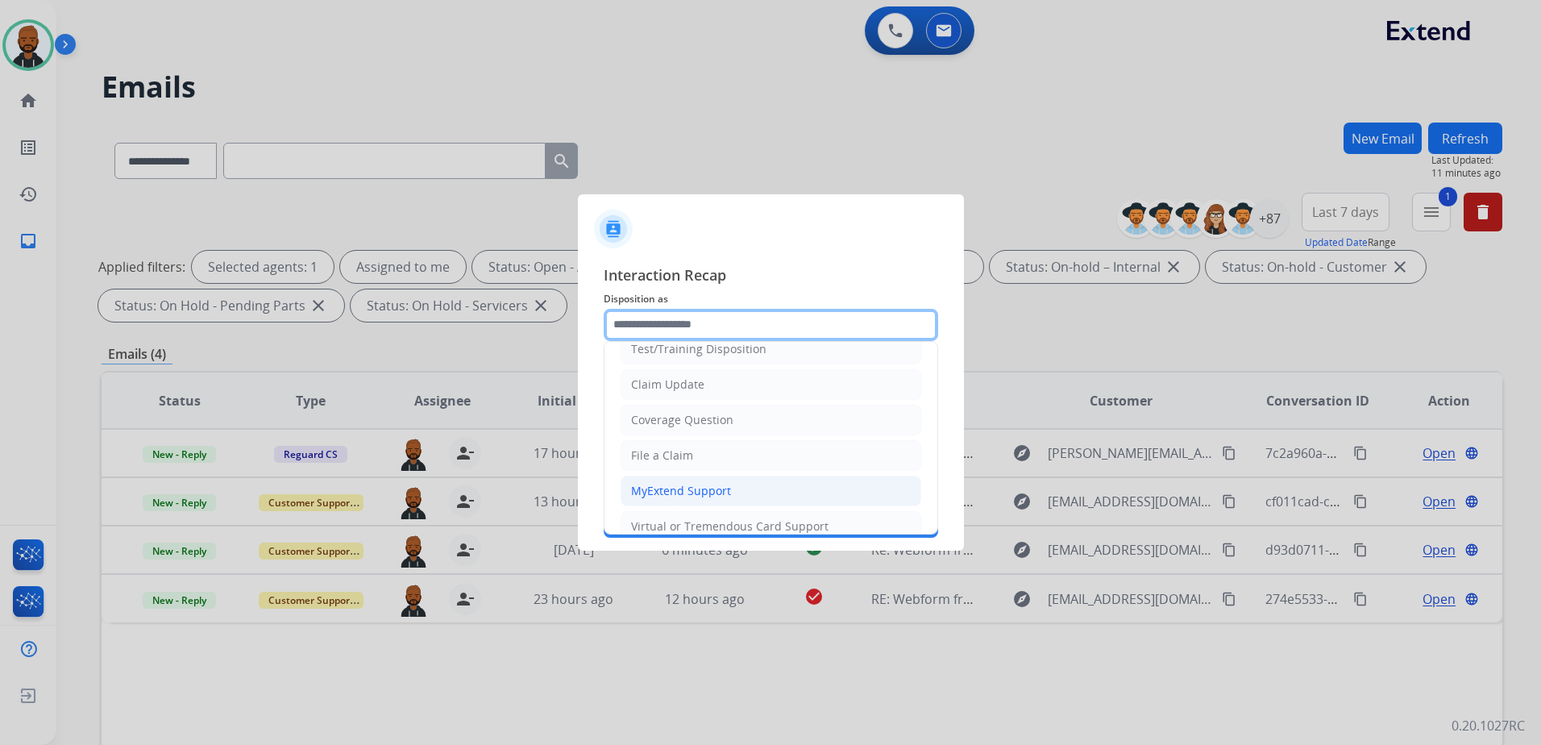
scroll to position [90, 0]
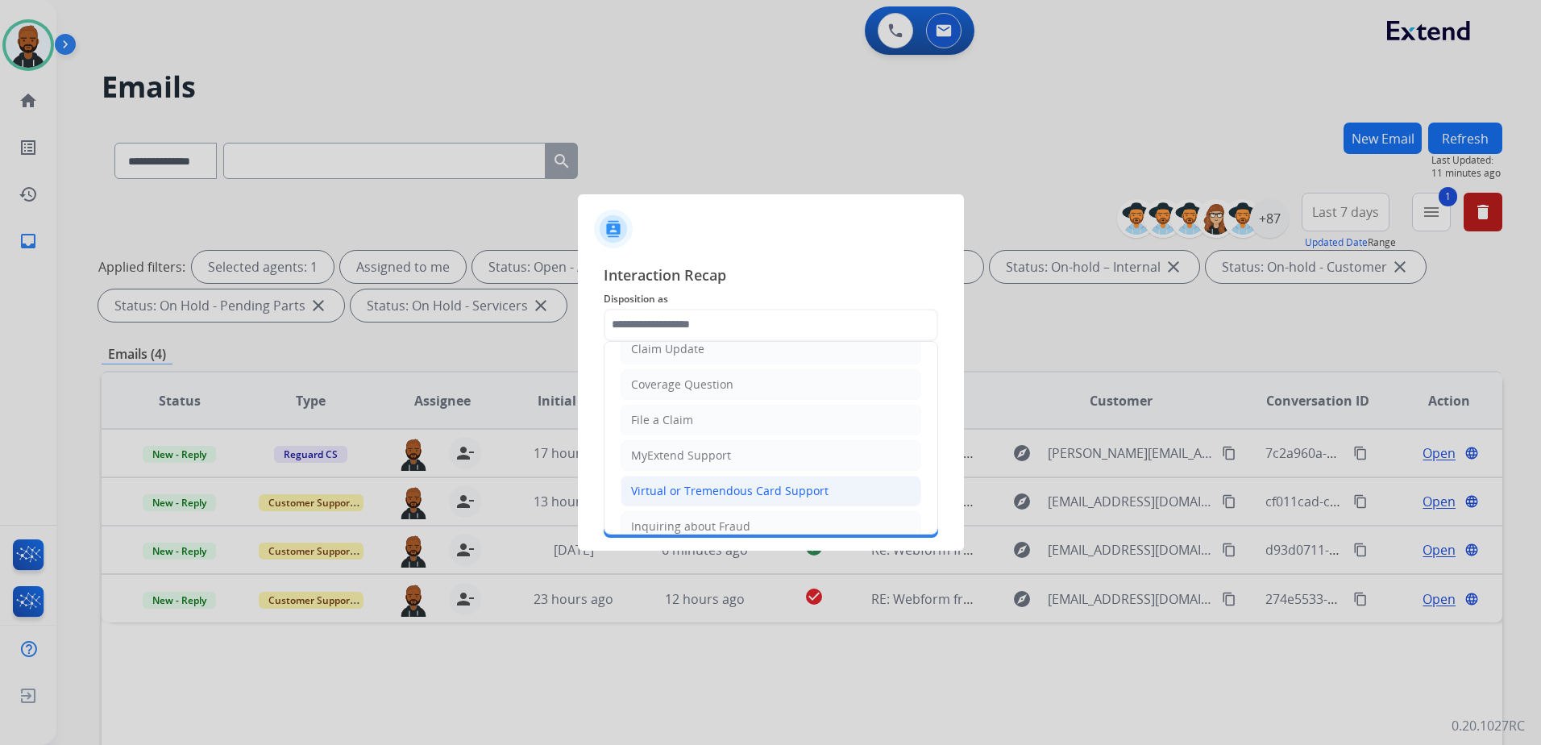
click at [732, 490] on div "Virtual or Tremendous Card Support" at bounding box center [729, 491] width 197 height 16
type input "**********"
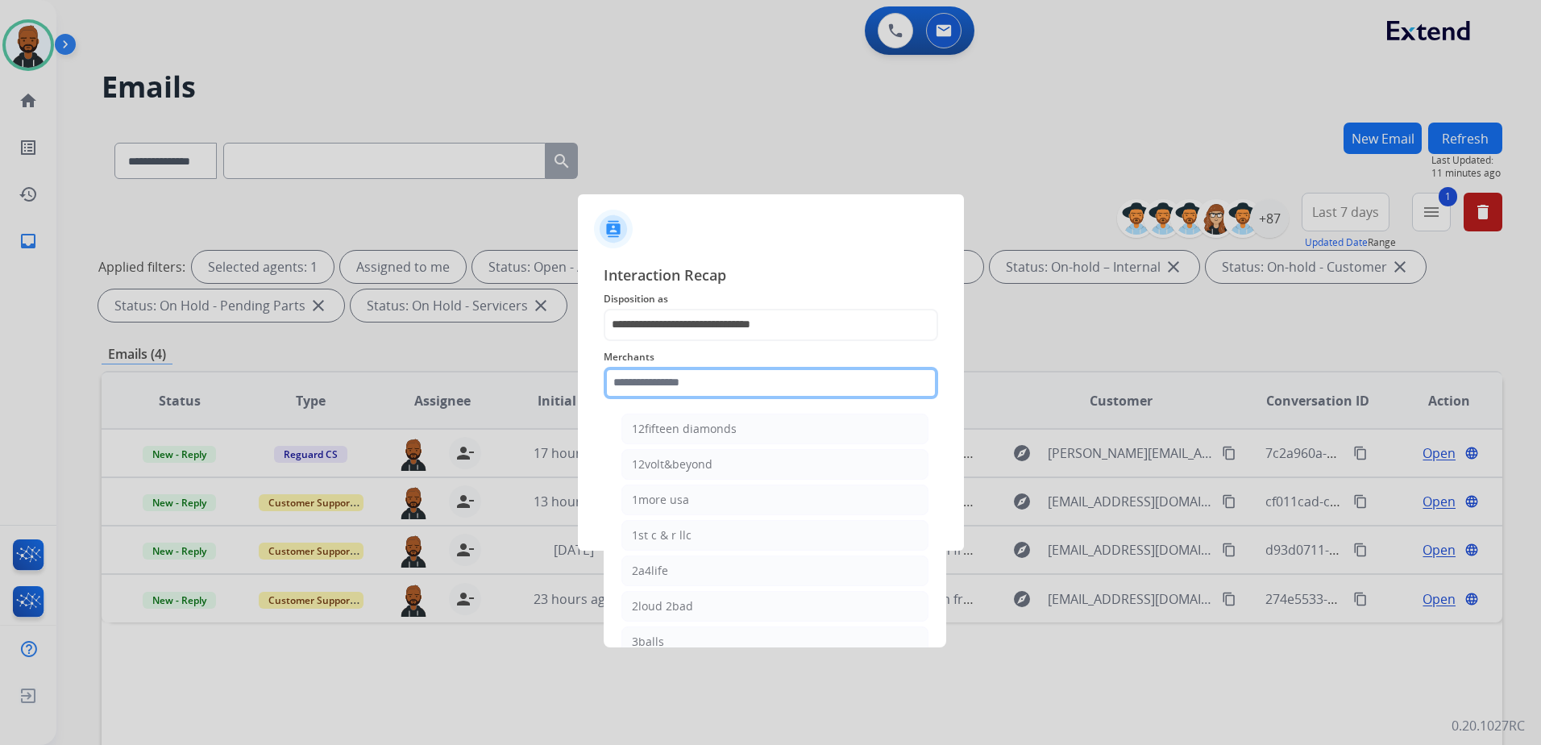
click at [721, 393] on input "text" at bounding box center [771, 383] width 334 height 32
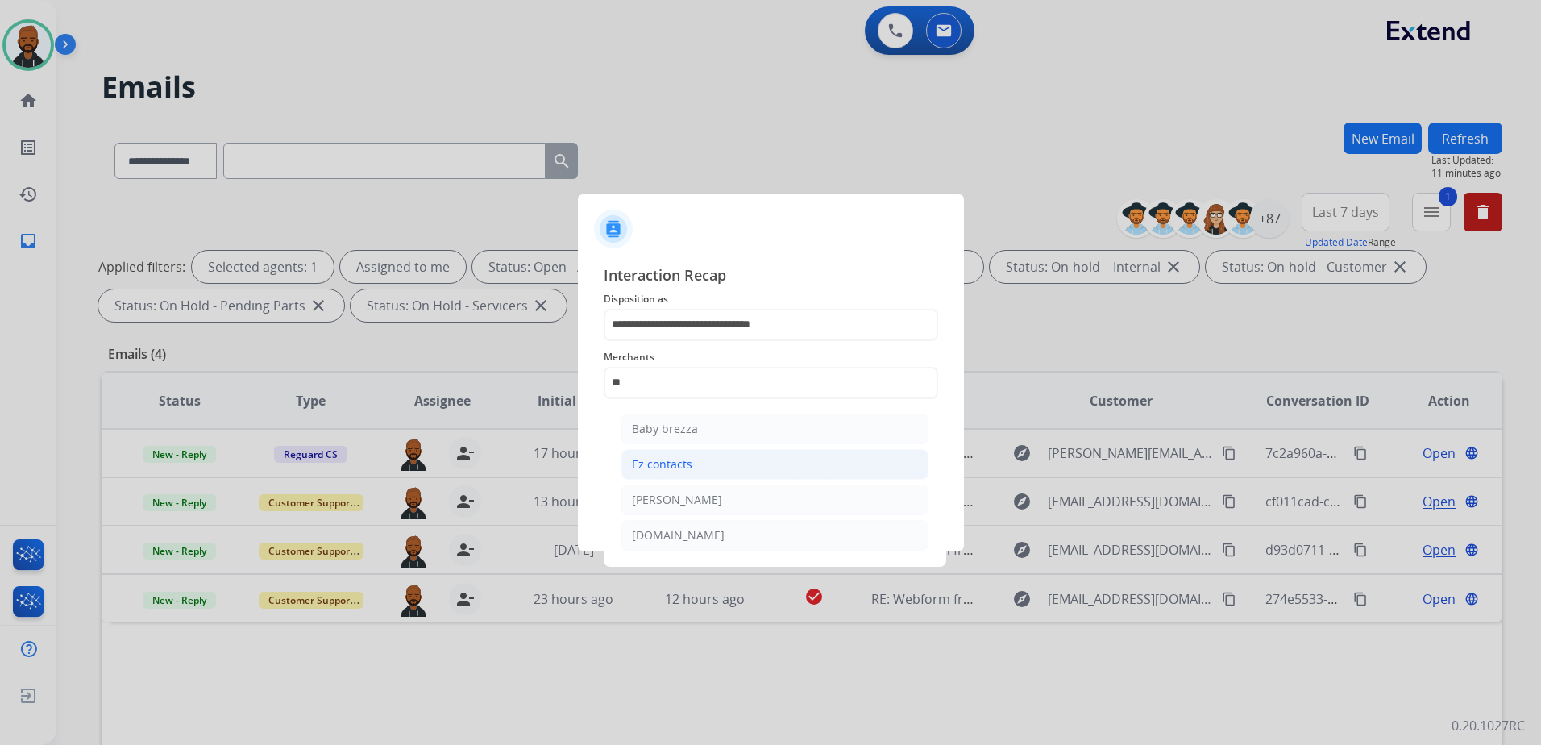
click at [700, 466] on li "Ez contacts" at bounding box center [774, 464] width 307 height 31
type input "**********"
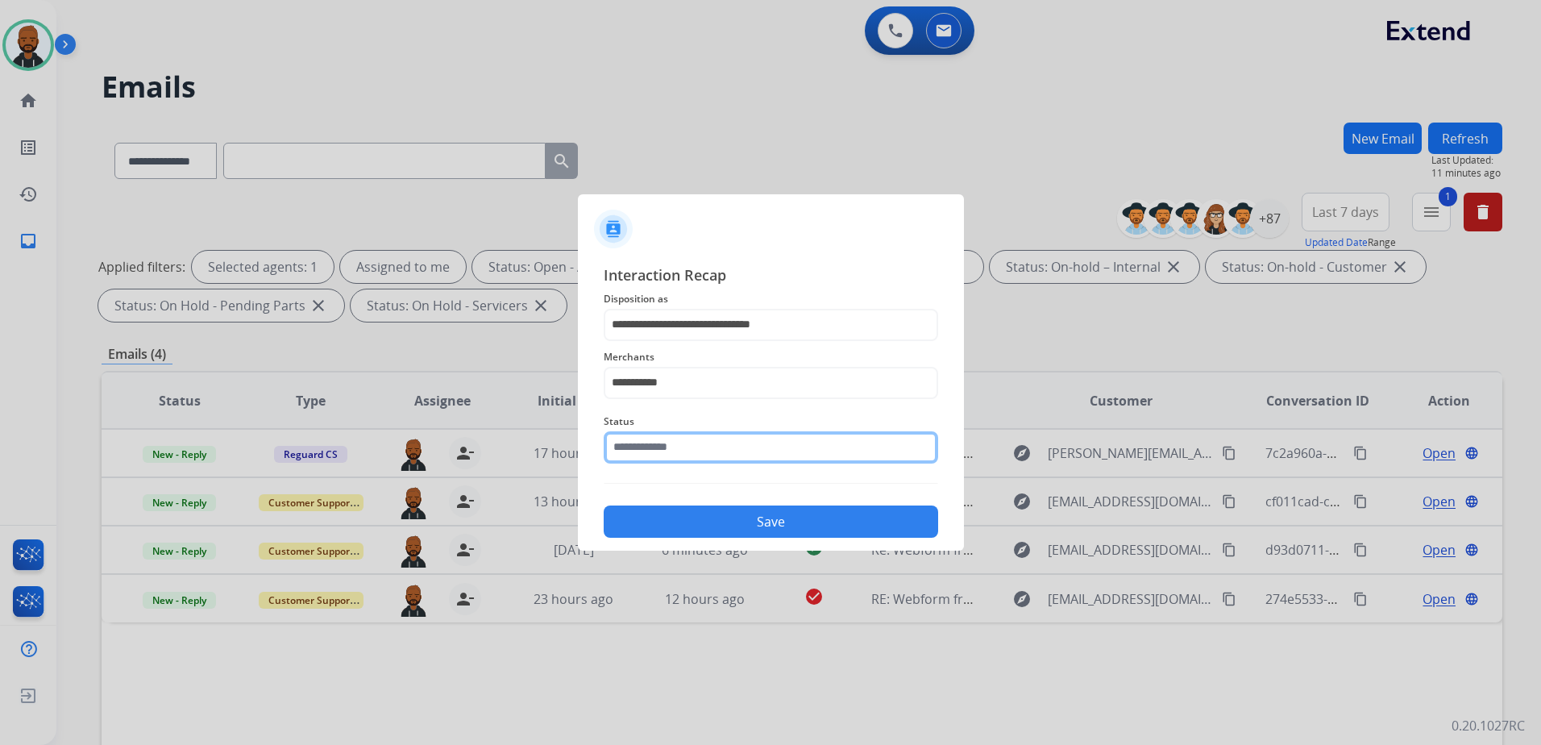
click at [700, 448] on input "text" at bounding box center [771, 447] width 334 height 32
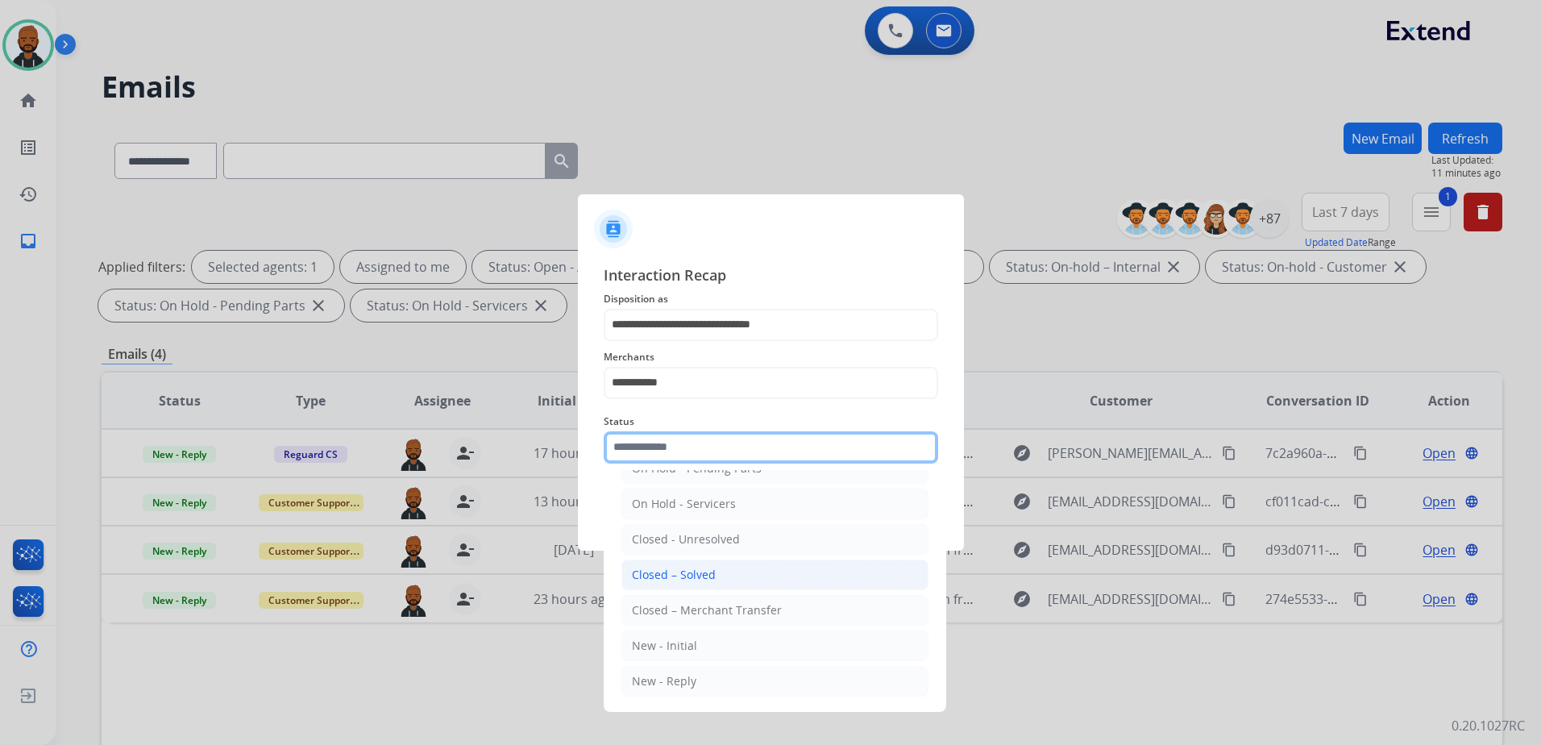
scroll to position [97, 0]
click at [717, 580] on li "Closed – Solved" at bounding box center [774, 574] width 307 height 31
type input "**********"
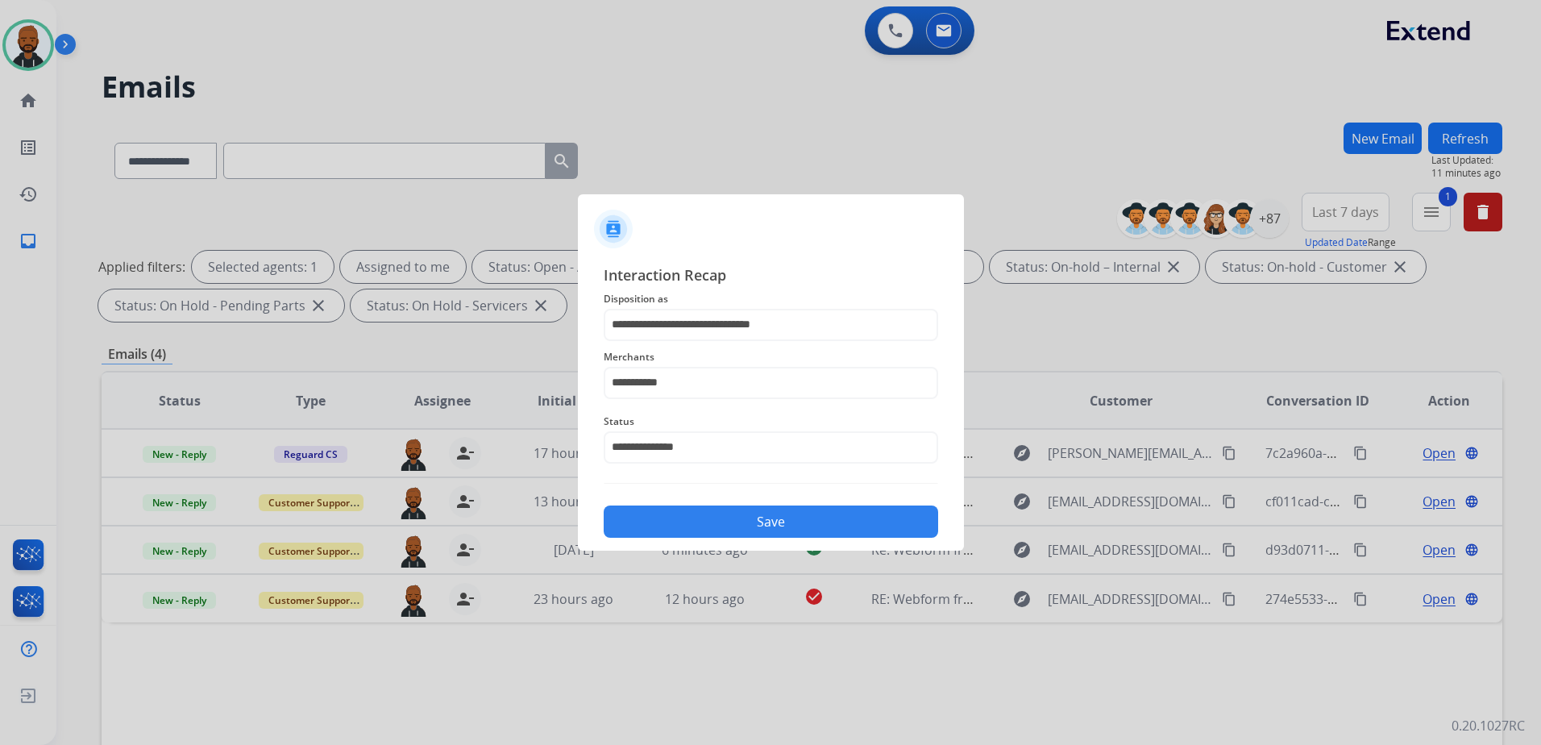
click at [711, 525] on button "Save" at bounding box center [771, 521] width 334 height 32
